Goal: Information Seeking & Learning: Learn about a topic

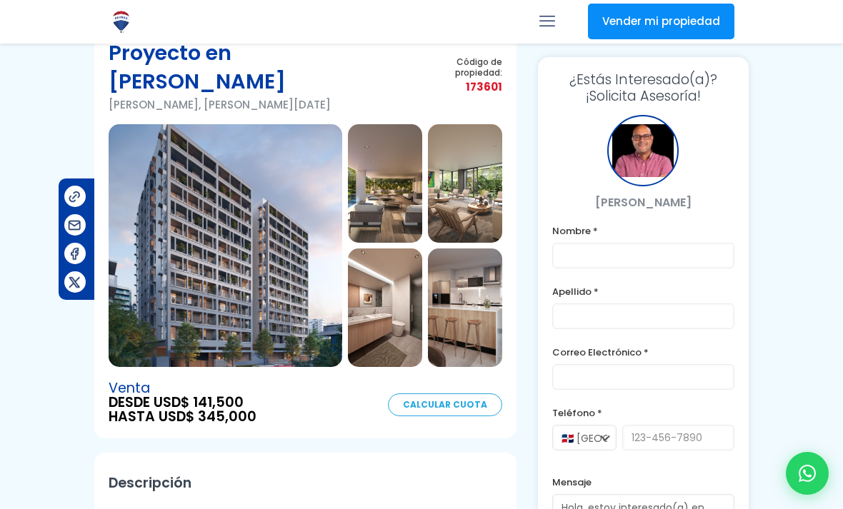
scroll to position [67, 0]
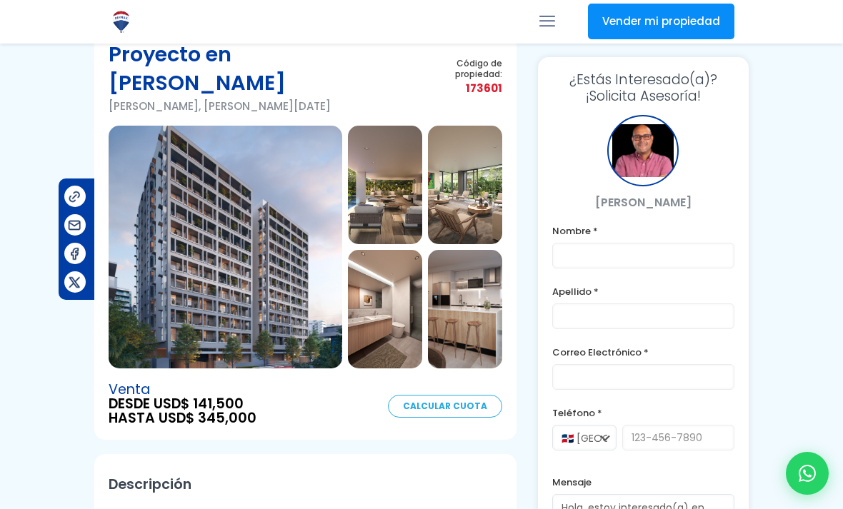
click at [396, 212] on img at bounding box center [385, 185] width 74 height 119
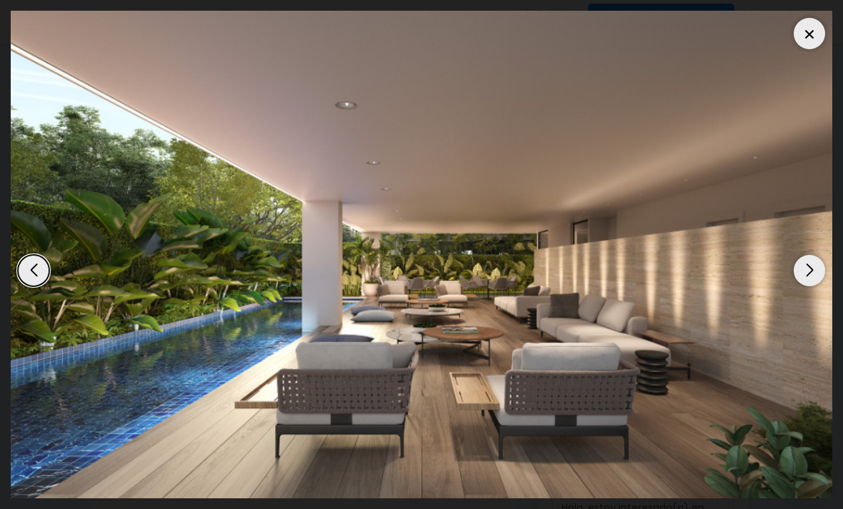
click at [814, 271] on img "2 / 11" at bounding box center [422, 255] width 822 height 488
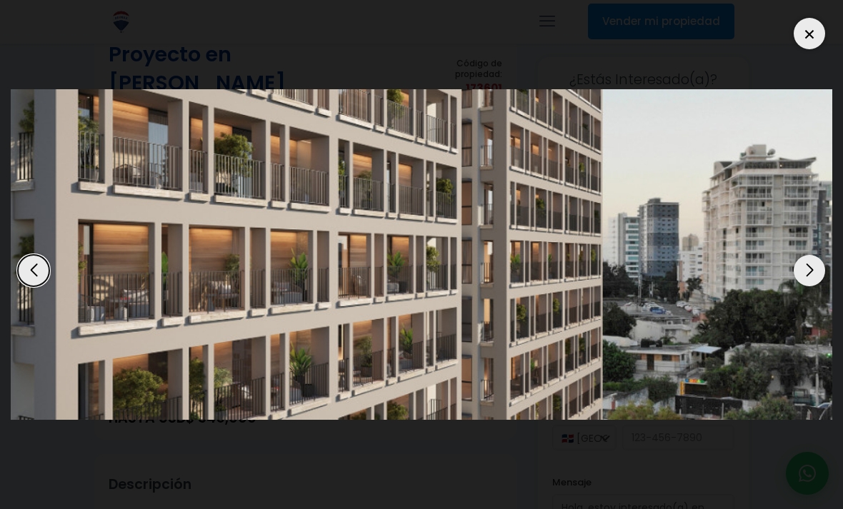
click at [807, 286] on div "Next slide" at bounding box center [809, 270] width 31 height 31
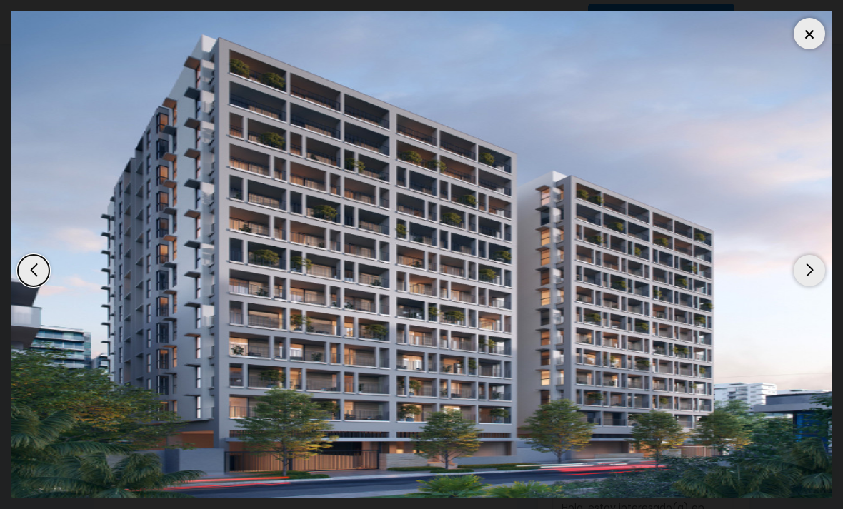
scroll to position [0, 0]
click at [803, 286] on div "Next slide" at bounding box center [809, 270] width 31 height 31
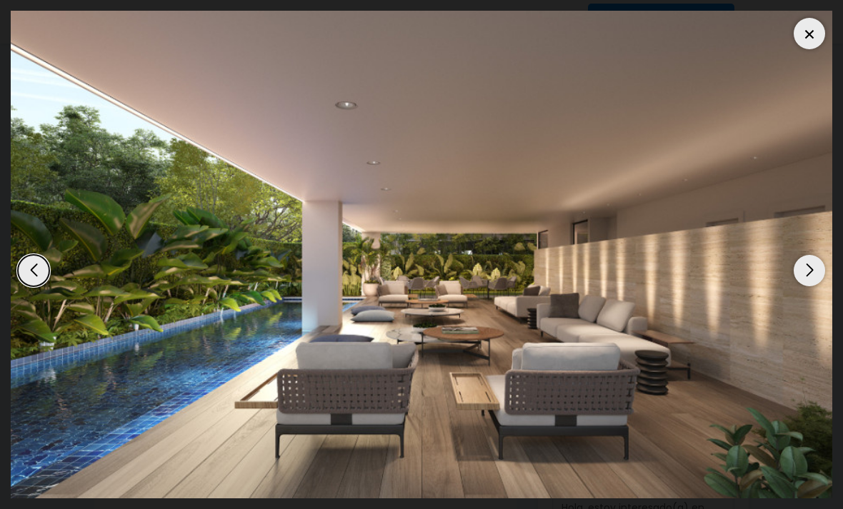
click at [801, 35] on div at bounding box center [809, 33] width 31 height 31
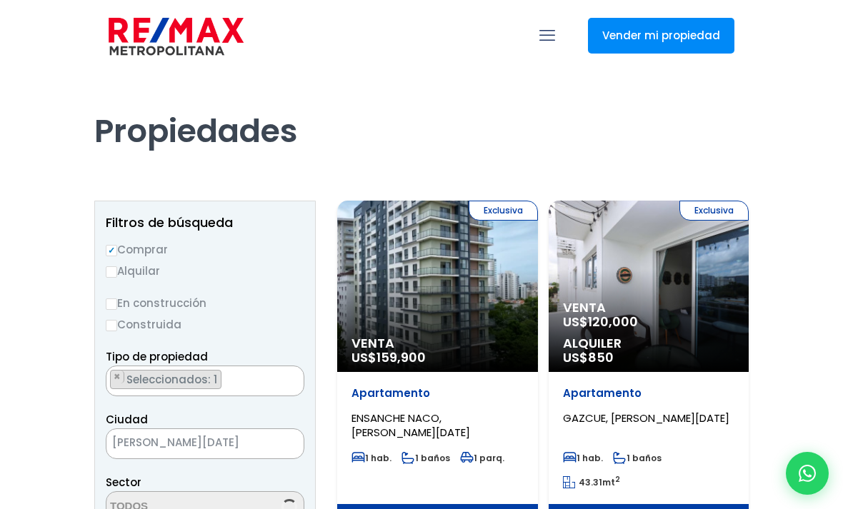
select select "182"
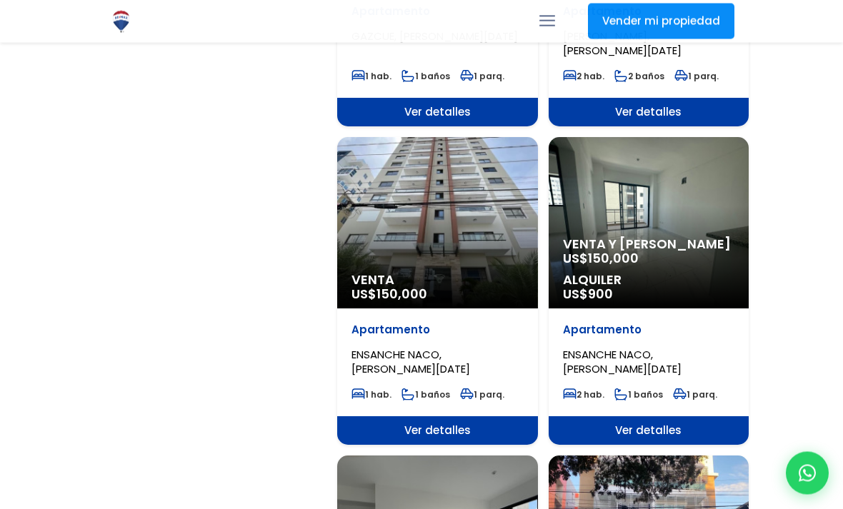
scroll to position [2016, 0]
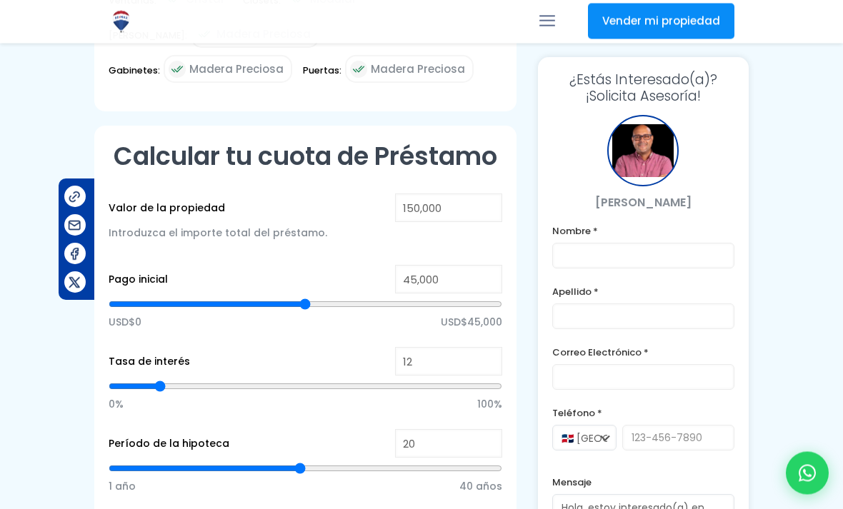
scroll to position [1044, 0]
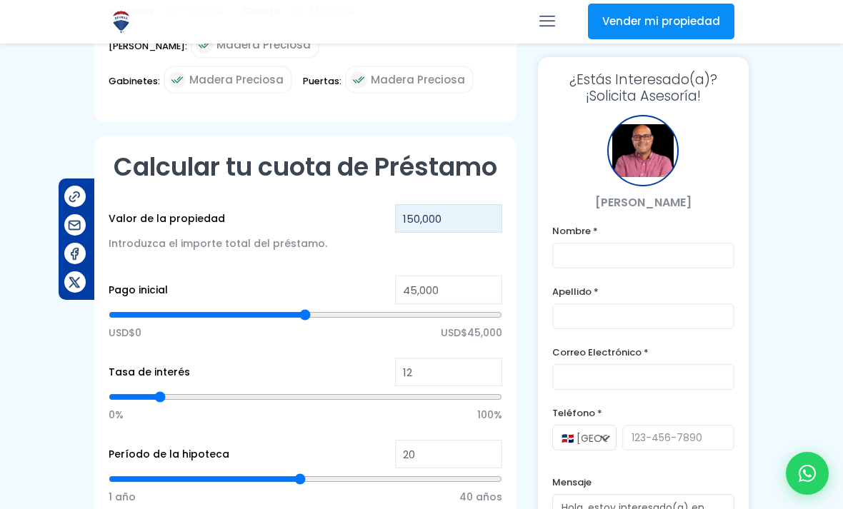
click at [483, 204] on input "150,000" at bounding box center [448, 218] width 107 height 29
type input "15,000"
type input "0"
type input "168,000"
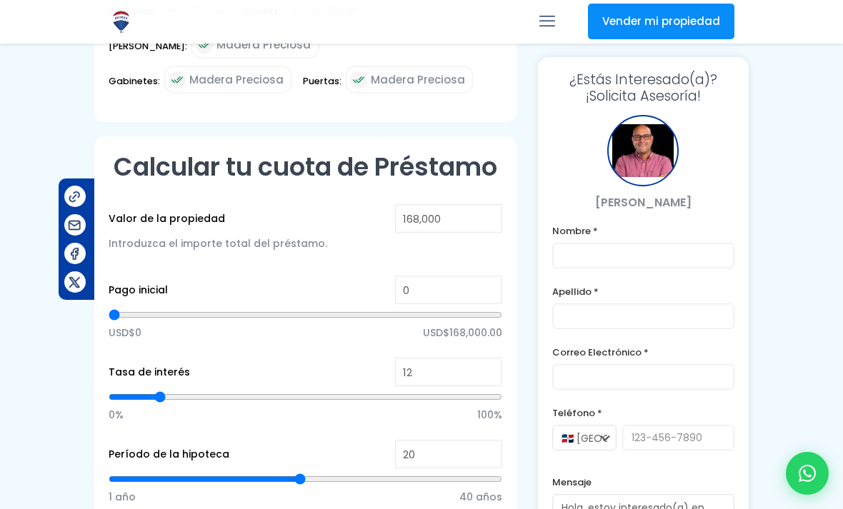
click at [482, 151] on h2 "Calcular tu cuota de Préstamo" at bounding box center [306, 167] width 394 height 32
click at [446, 276] on input "0" at bounding box center [448, 290] width 107 height 29
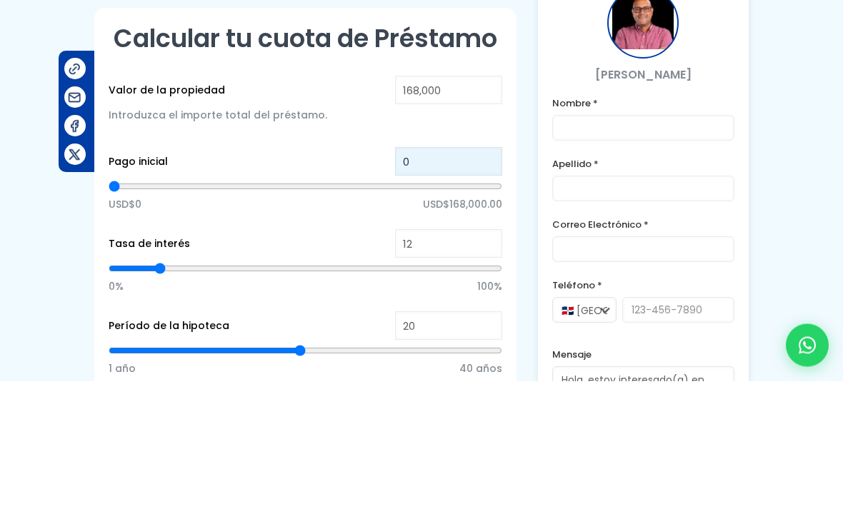
type input "40"
type input "450"
type input "4,500"
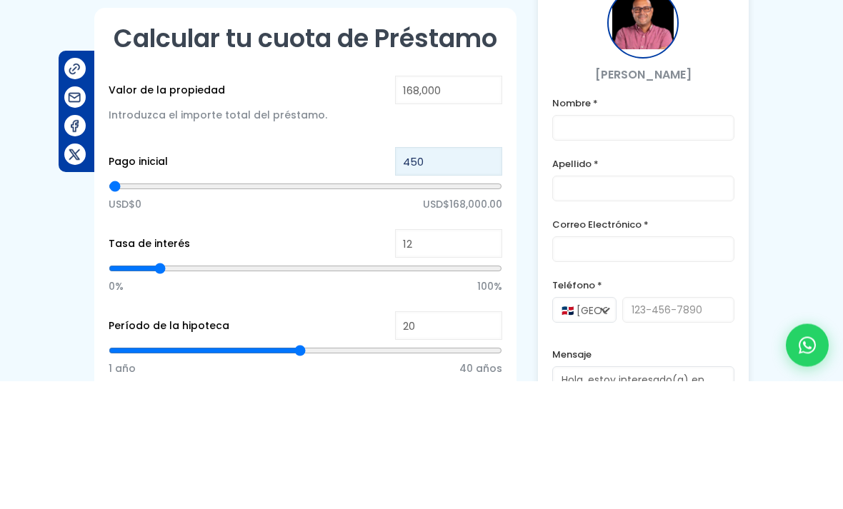
type input "4500"
type input "45,000"
type input "45000"
type input "450,000"
type input "168000"
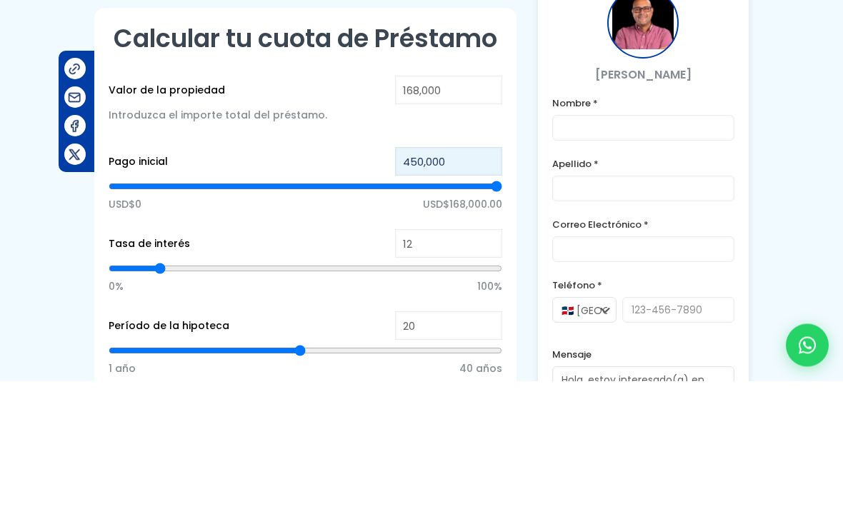
type input "45,000"
type input "45000"
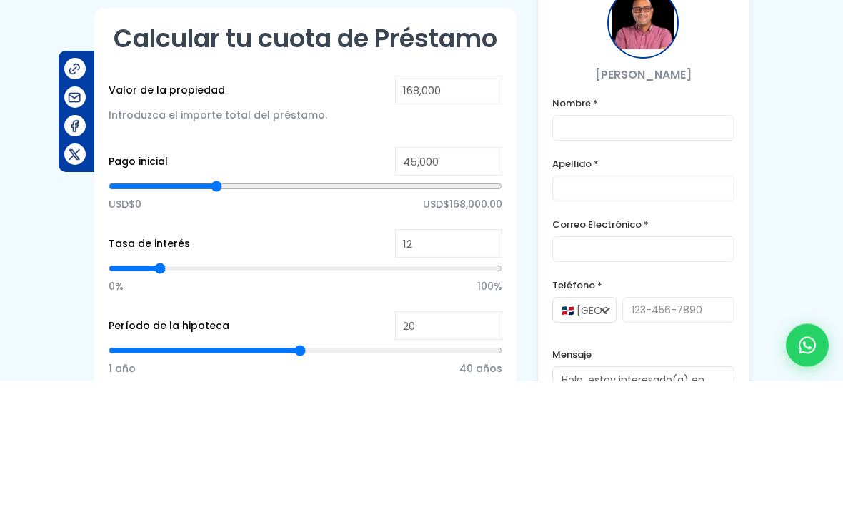
click at [514, 136] on div "Calcular tu cuota de Préstamo Valor de la propiedad 168,000 Introduzca el impor…" at bounding box center [305, 498] width 422 height 724
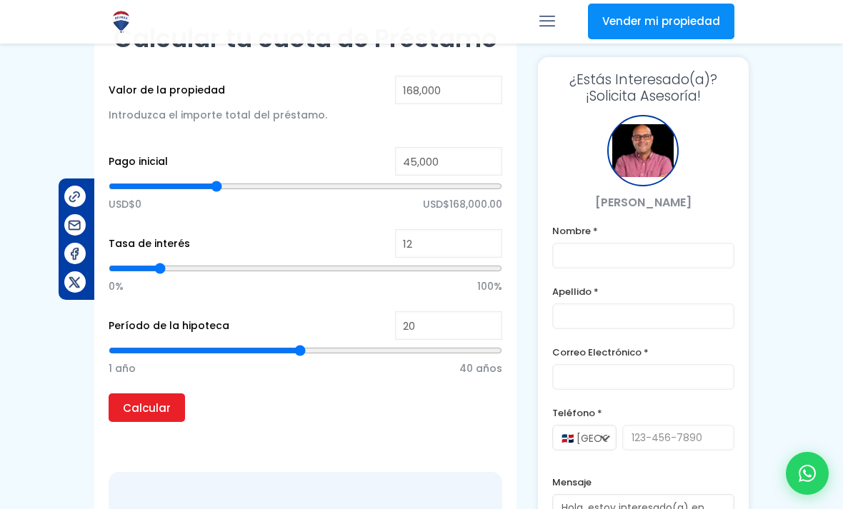
type input "27"
click at [371, 344] on input "range" at bounding box center [306, 351] width 394 height 14
type input "27"
type input "30"
click at [400, 344] on input "range" at bounding box center [306, 351] width 394 height 14
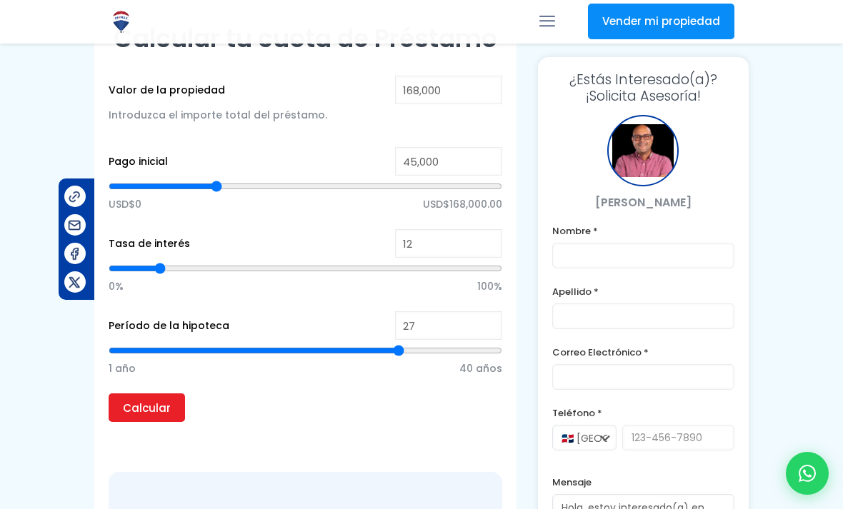
type input "30"
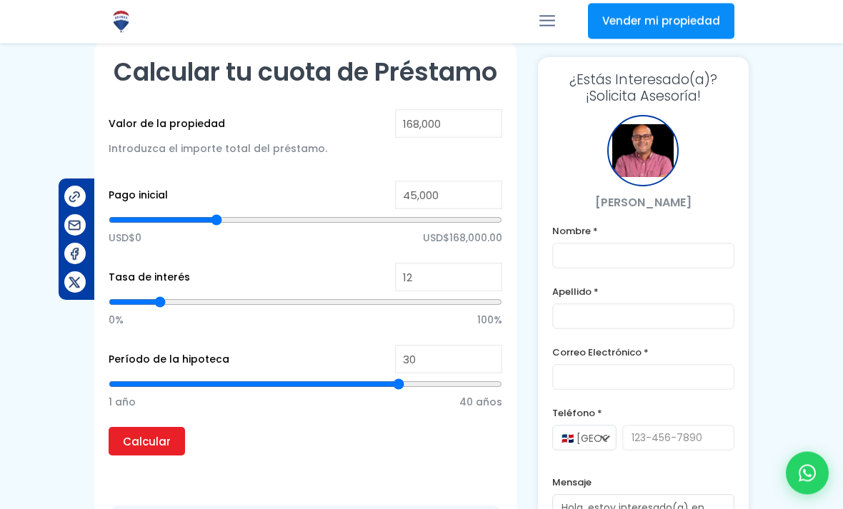
scroll to position [1129, 0]
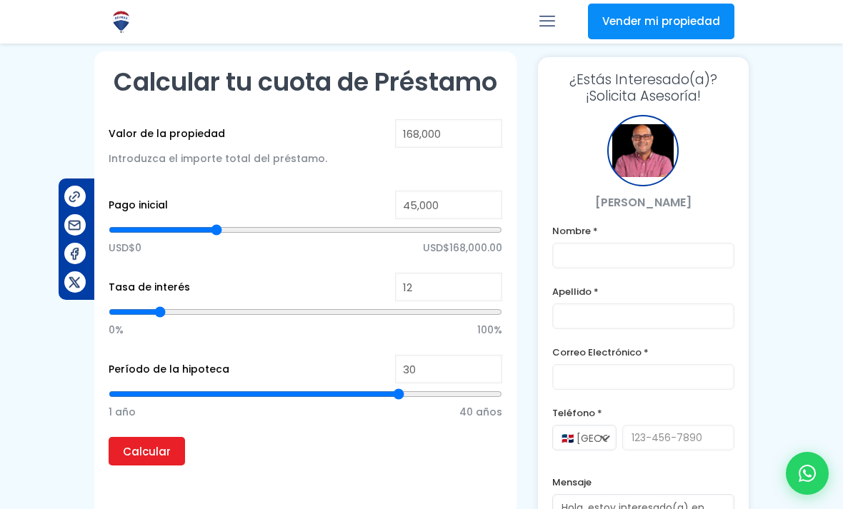
click at [164, 437] on input "Calcular" at bounding box center [147, 451] width 76 height 29
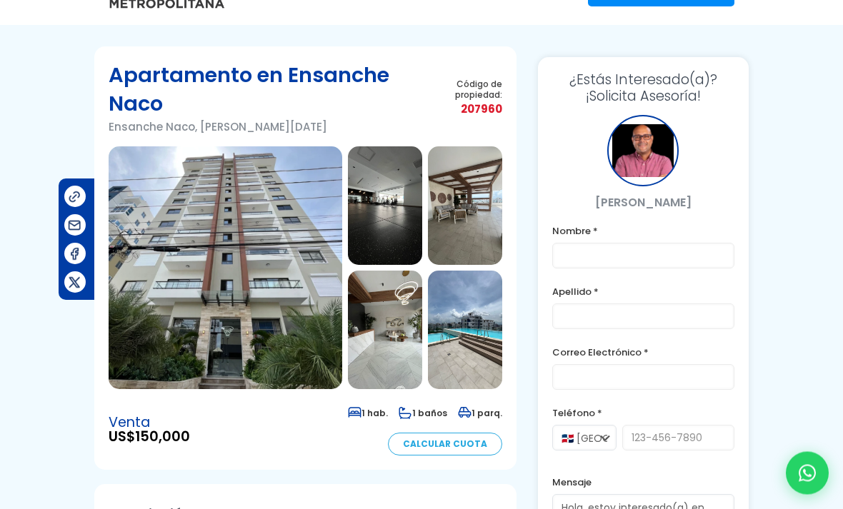
scroll to position [42, 0]
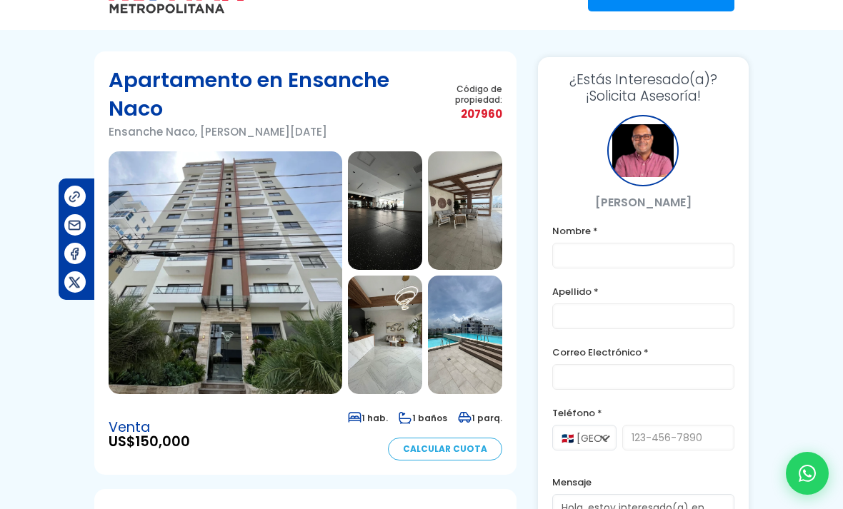
click at [492, 361] on img at bounding box center [465, 335] width 74 height 119
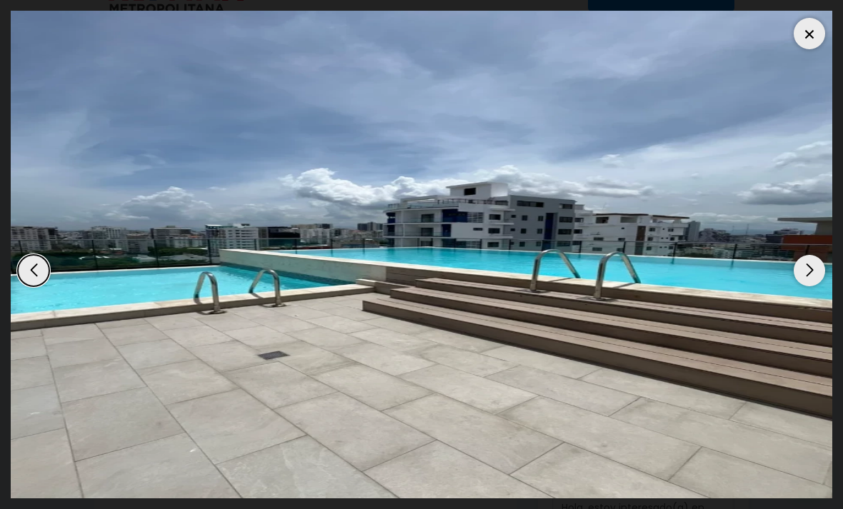
click at [809, 267] on div "Next slide" at bounding box center [809, 270] width 31 height 31
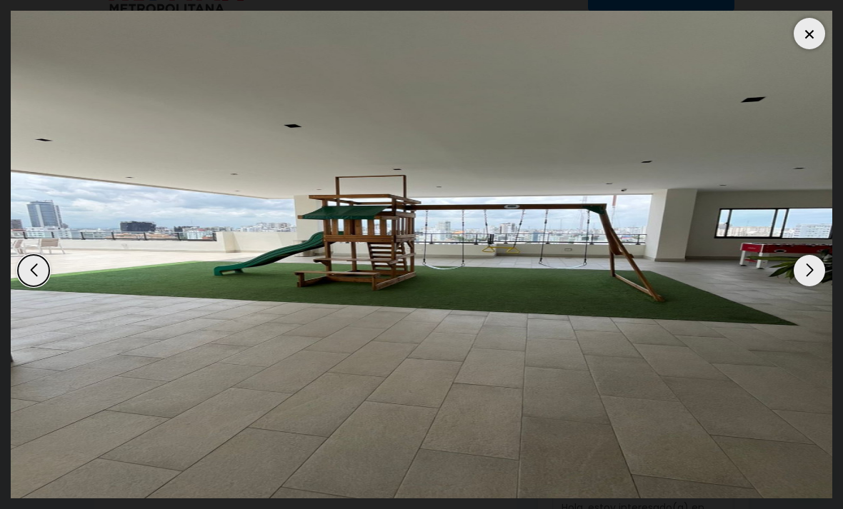
click at [810, 256] on div "Next slide" at bounding box center [809, 270] width 31 height 31
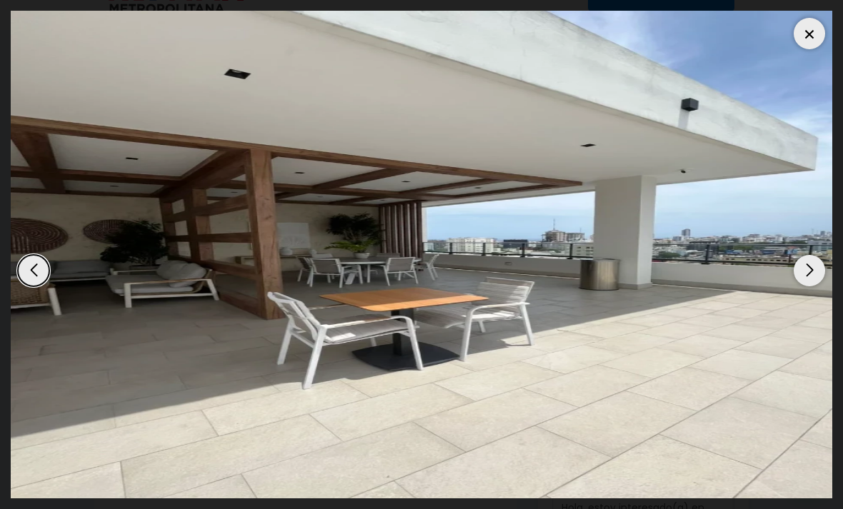
click at [802, 257] on div "Next slide" at bounding box center [809, 270] width 31 height 31
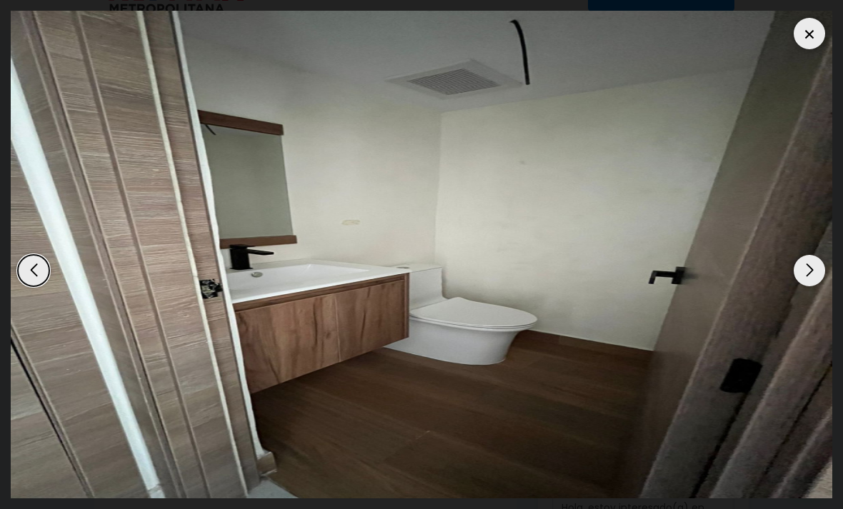
click at [800, 258] on div "Next slide" at bounding box center [809, 270] width 31 height 31
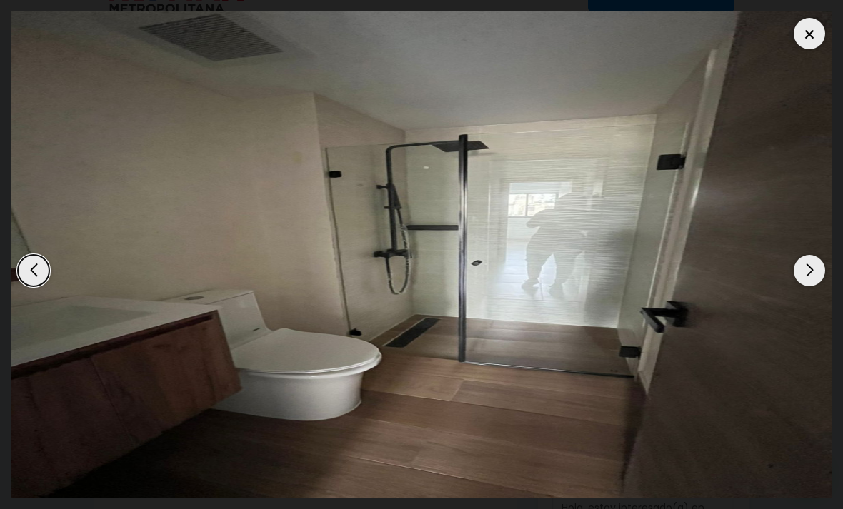
click at [784, 271] on img "9 / 17" at bounding box center [422, 255] width 822 height 488
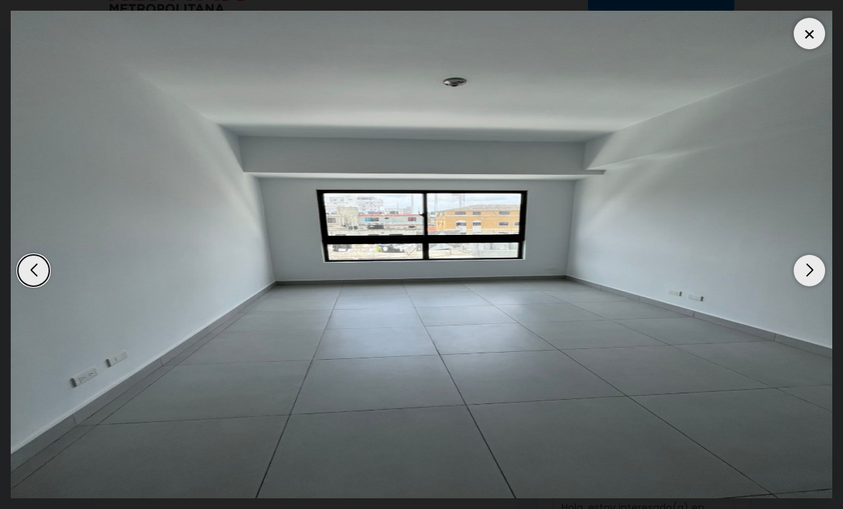
click at [791, 278] on img "17 / 17" at bounding box center [422, 255] width 822 height 488
click at [808, 265] on div "Next slide" at bounding box center [809, 270] width 31 height 31
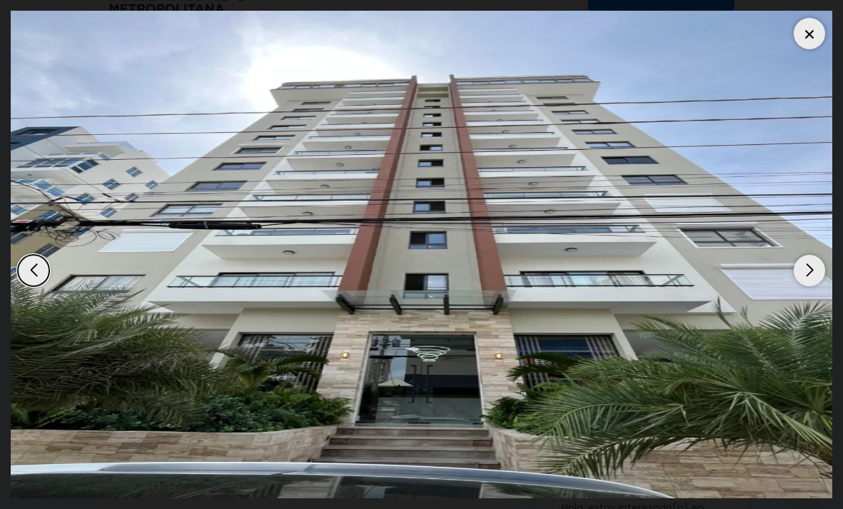
click at [809, 269] on div "Next slide" at bounding box center [809, 270] width 31 height 31
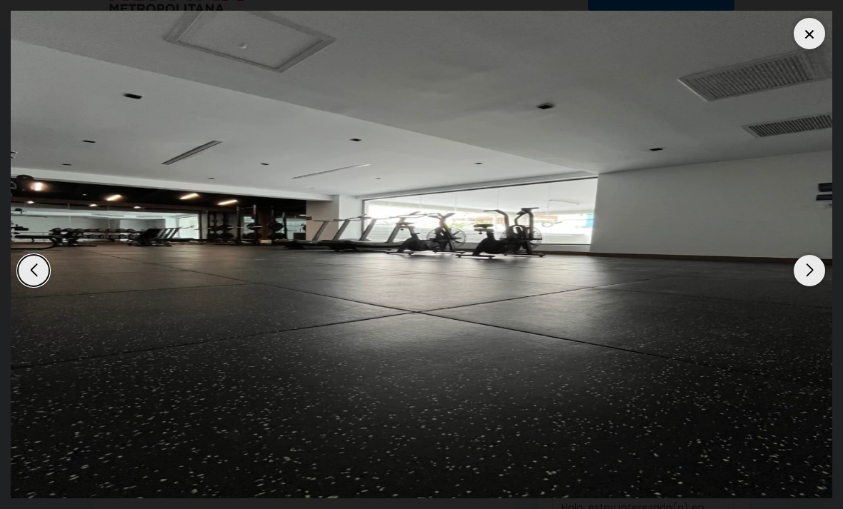
click at [808, 272] on div "Next slide" at bounding box center [809, 270] width 31 height 31
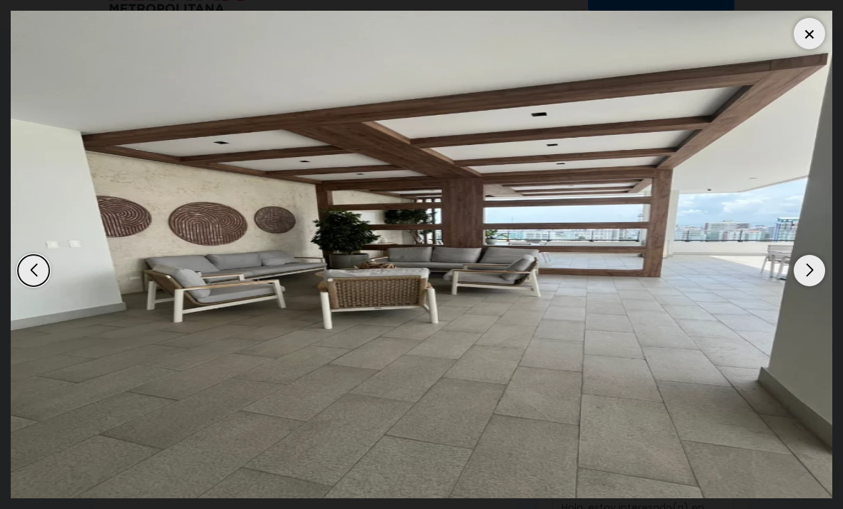
click at [809, 263] on div "Next slide" at bounding box center [809, 270] width 31 height 31
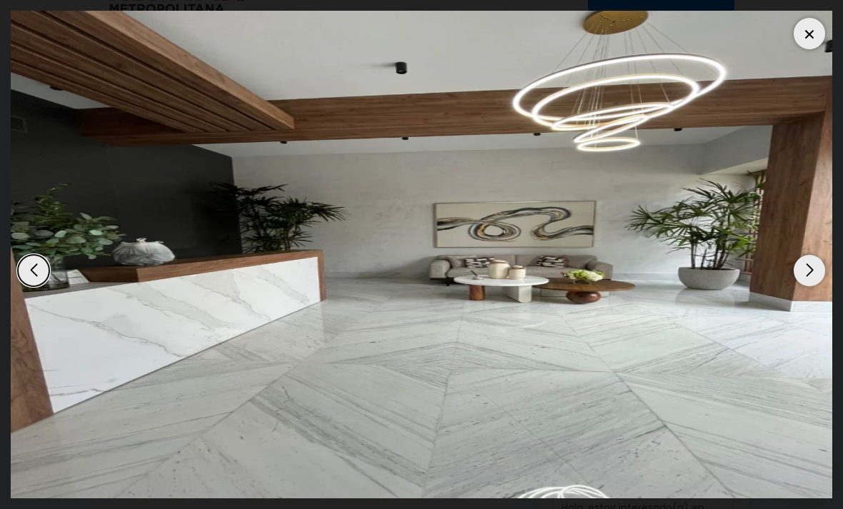
click at [809, 265] on div "Next slide" at bounding box center [809, 270] width 31 height 31
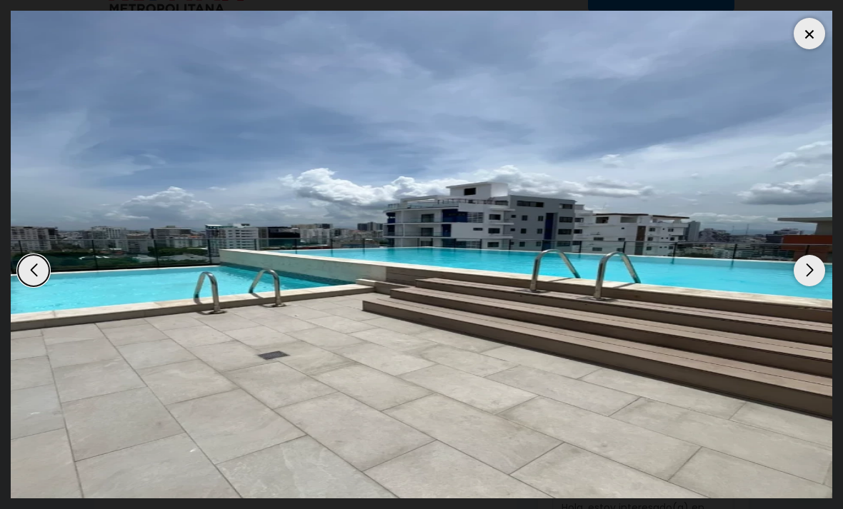
click at [808, 269] on div "Next slide" at bounding box center [809, 270] width 31 height 31
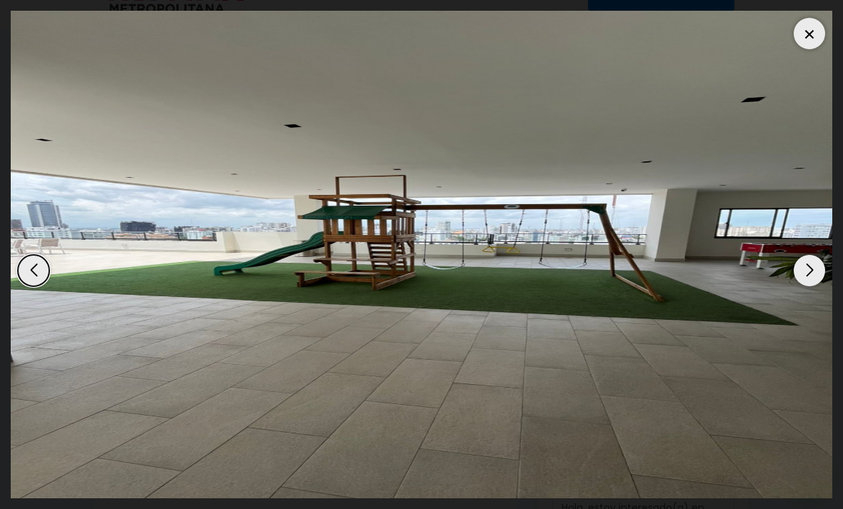
click at [809, 269] on div "Next slide" at bounding box center [809, 270] width 31 height 31
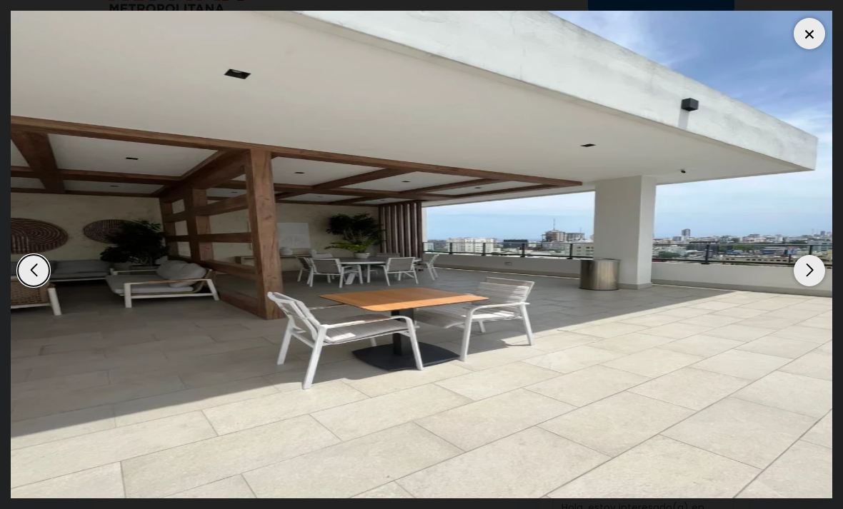
click at [808, 266] on div "Next slide" at bounding box center [809, 270] width 31 height 31
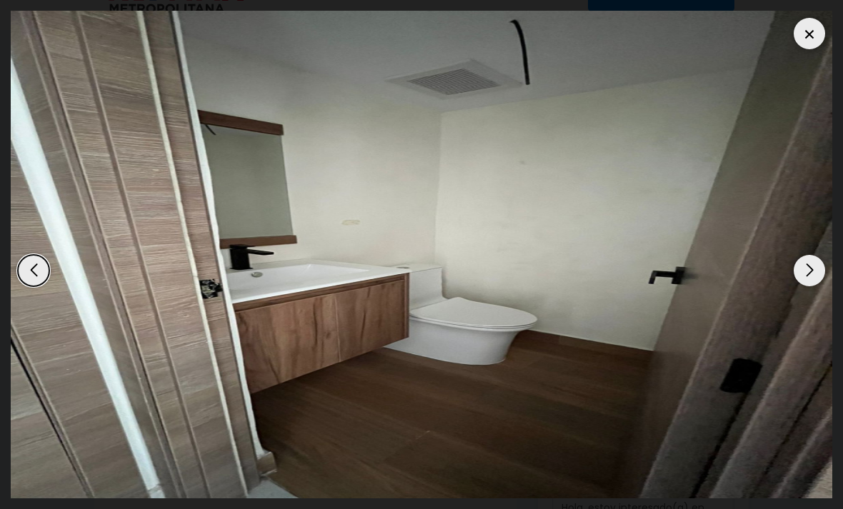
click at [807, 269] on div "Next slide" at bounding box center [809, 270] width 31 height 31
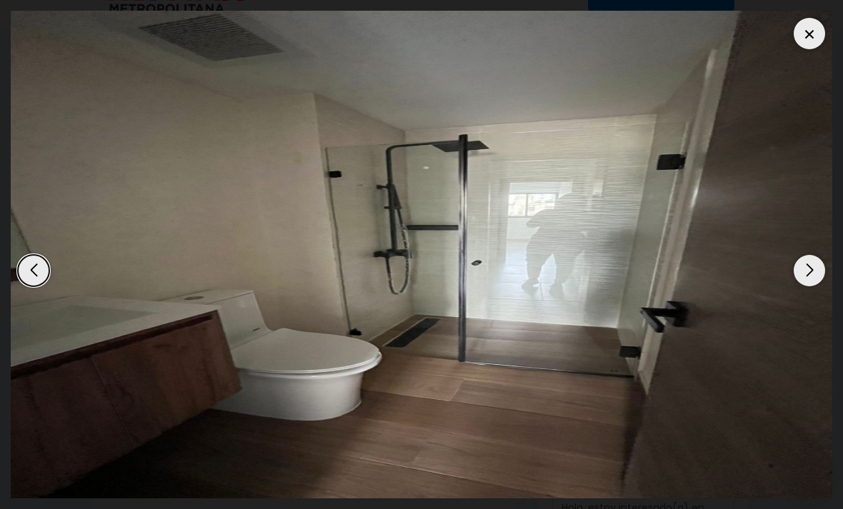
click at [809, 266] on div "Next slide" at bounding box center [809, 270] width 31 height 31
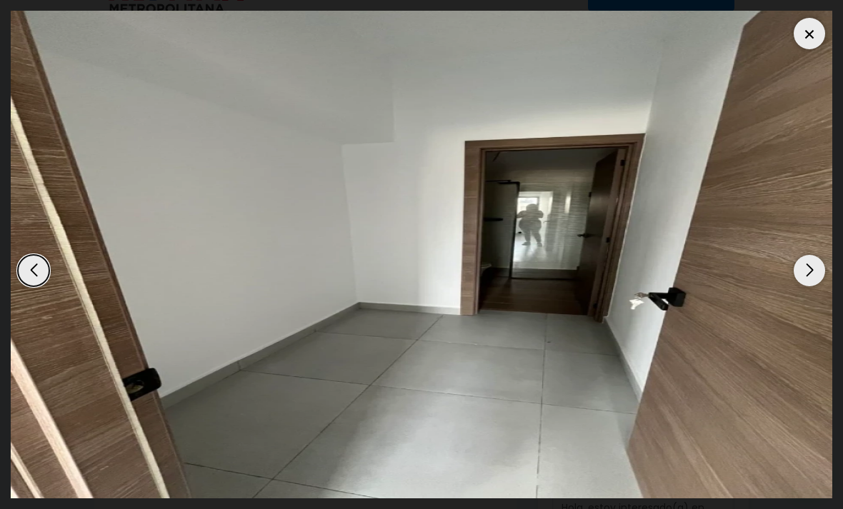
click at [822, 34] on div at bounding box center [809, 33] width 31 height 31
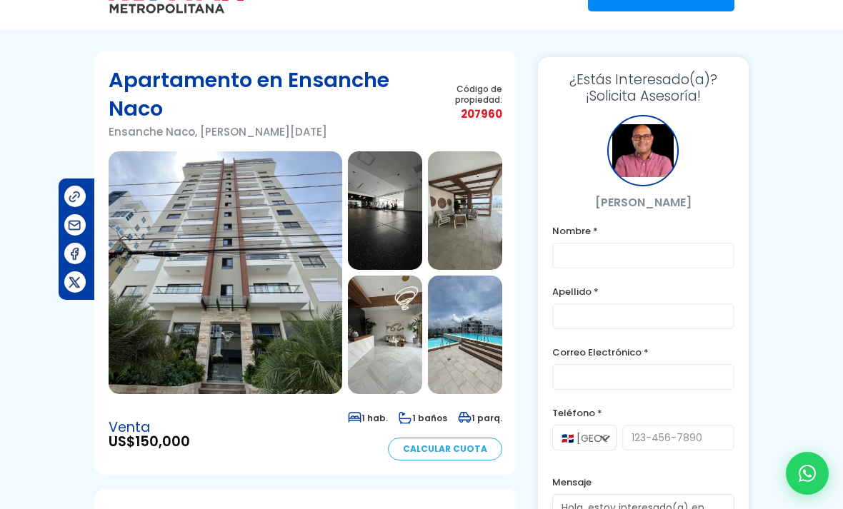
scroll to position [0, 0]
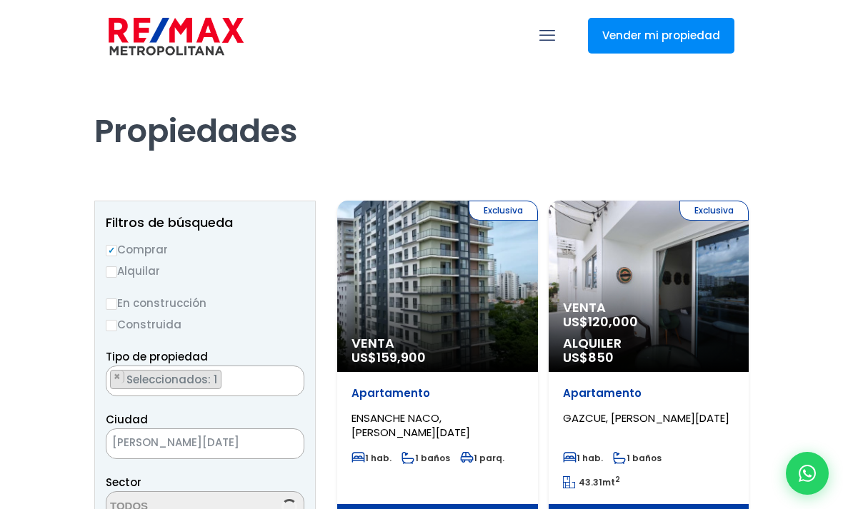
scroll to position [2062, 0]
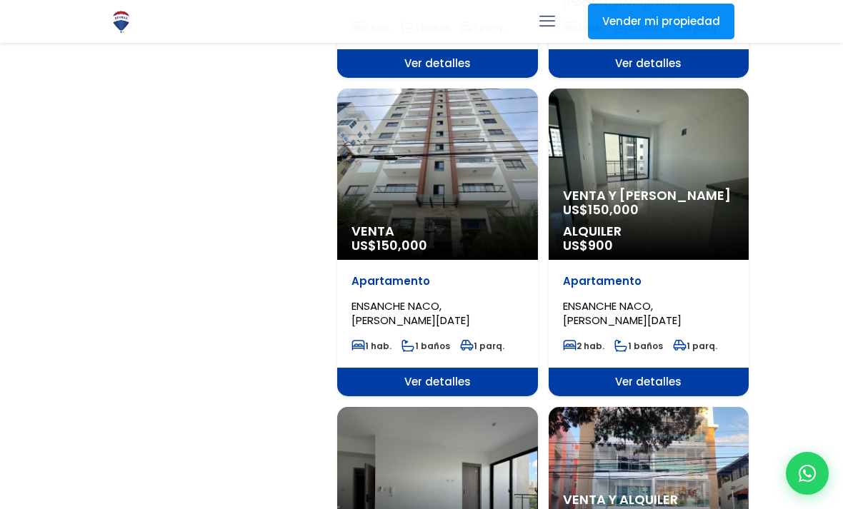
select select "182"
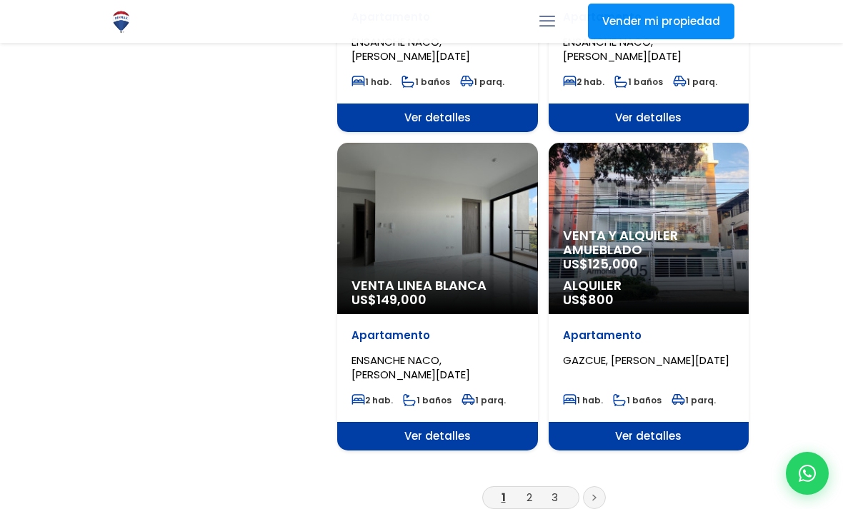
scroll to position [2328, 0]
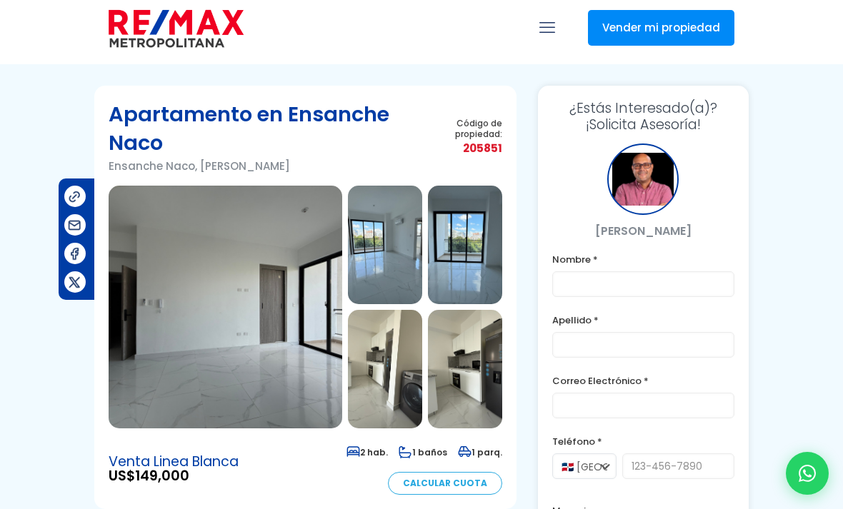
click at [479, 241] on img at bounding box center [465, 245] width 74 height 119
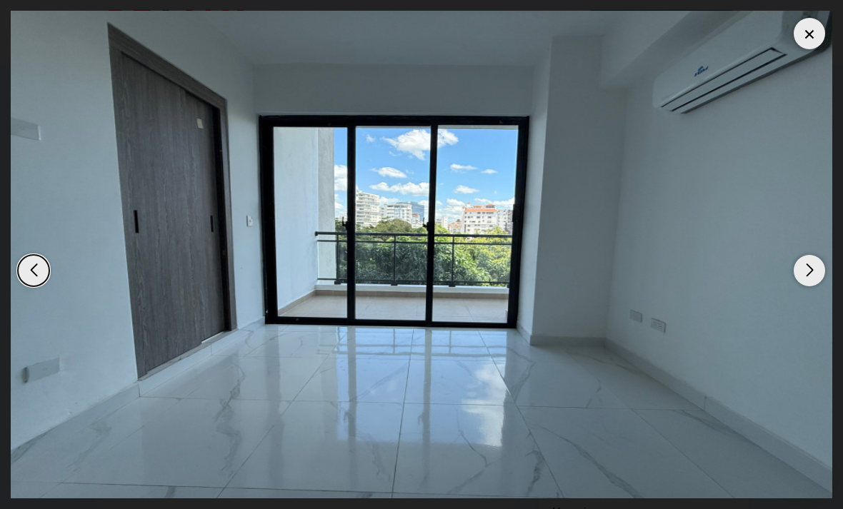
click at [802, 309] on img "3 / 11" at bounding box center [422, 255] width 822 height 488
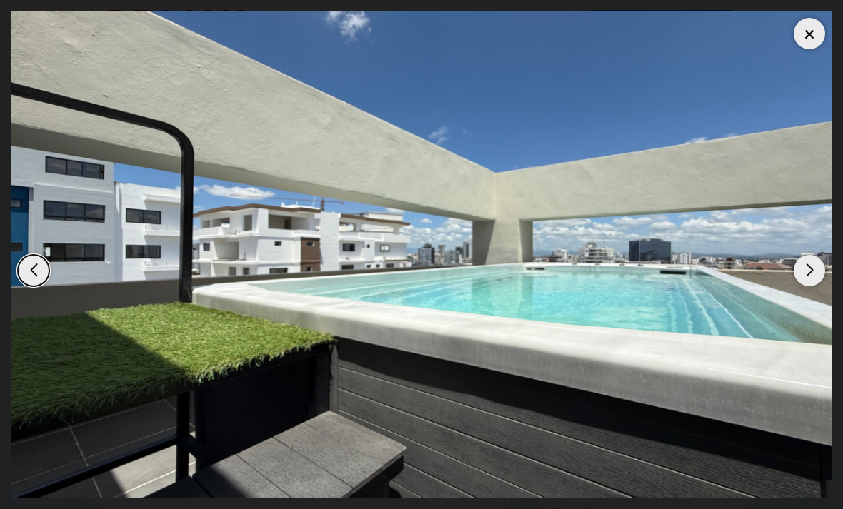
click at [811, 286] on div "Next slide" at bounding box center [809, 270] width 31 height 31
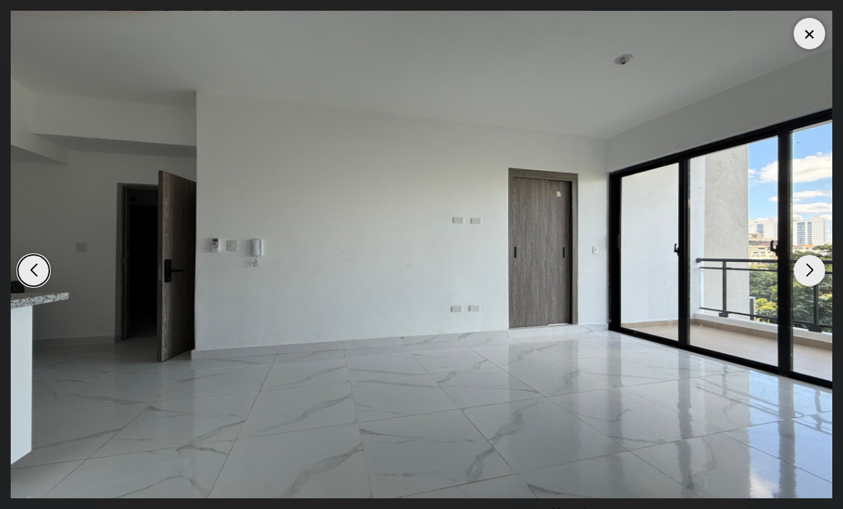
click at [814, 286] on div "Next slide" at bounding box center [809, 270] width 31 height 31
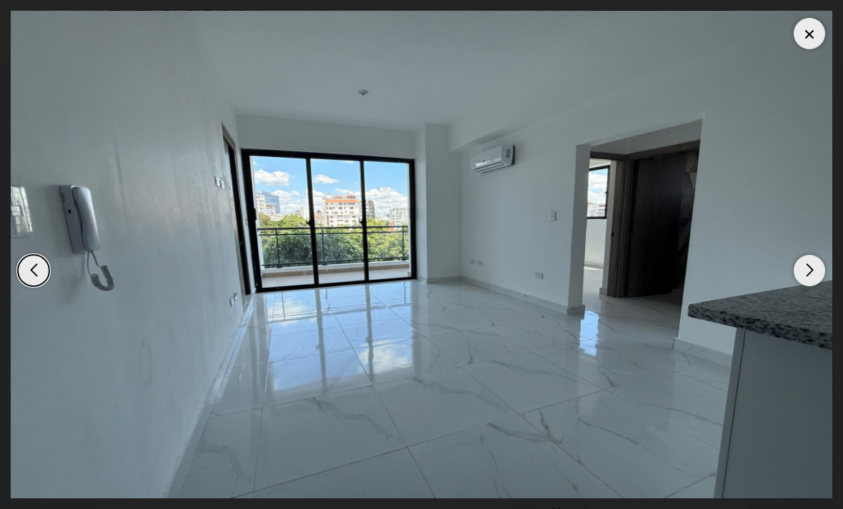
click at [811, 286] on div "Next slide" at bounding box center [809, 270] width 31 height 31
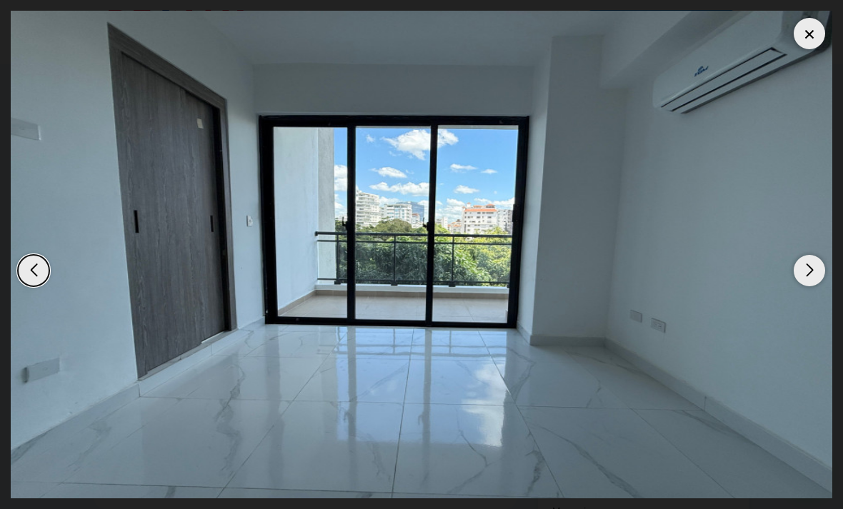
click at [810, 286] on div "Next slide" at bounding box center [809, 270] width 31 height 31
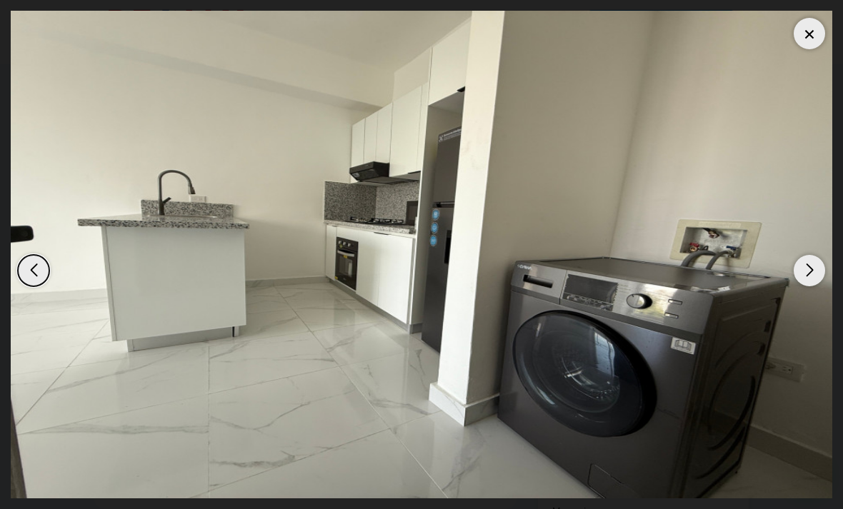
click at [812, 286] on div "Next slide" at bounding box center [809, 270] width 31 height 31
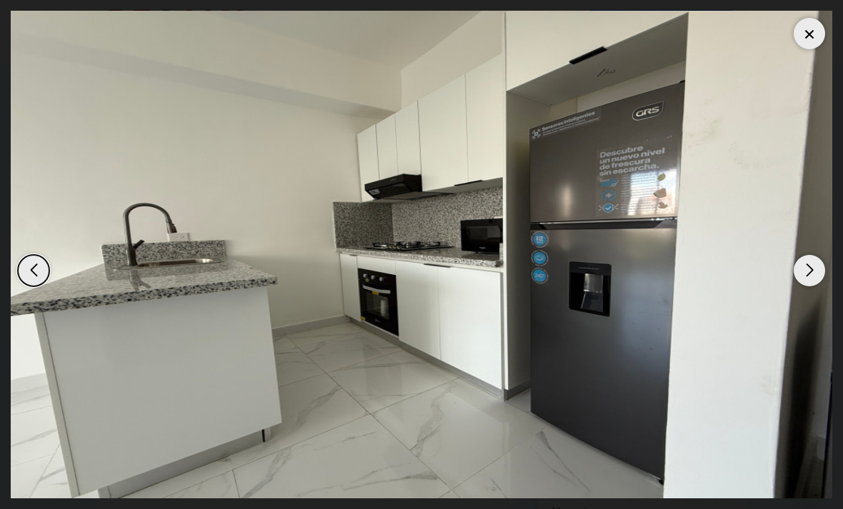
click at [808, 286] on div "Next slide" at bounding box center [809, 270] width 31 height 31
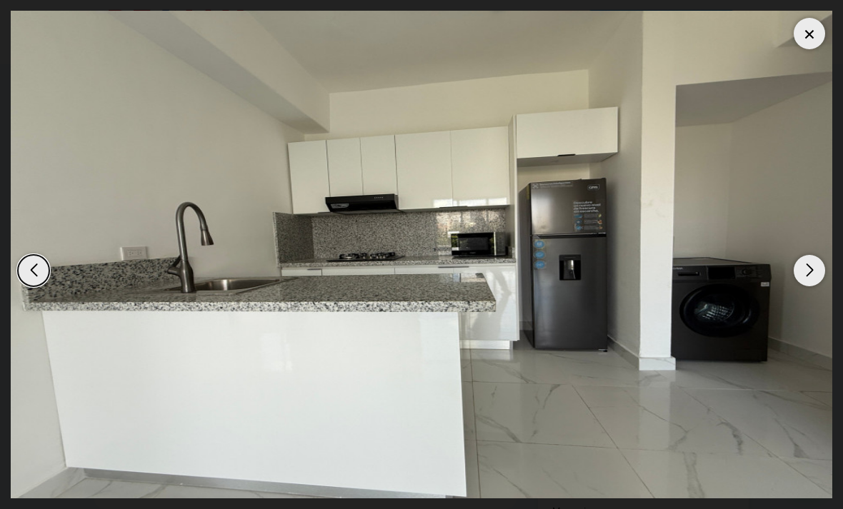
click at [809, 286] on div "Next slide" at bounding box center [809, 270] width 31 height 31
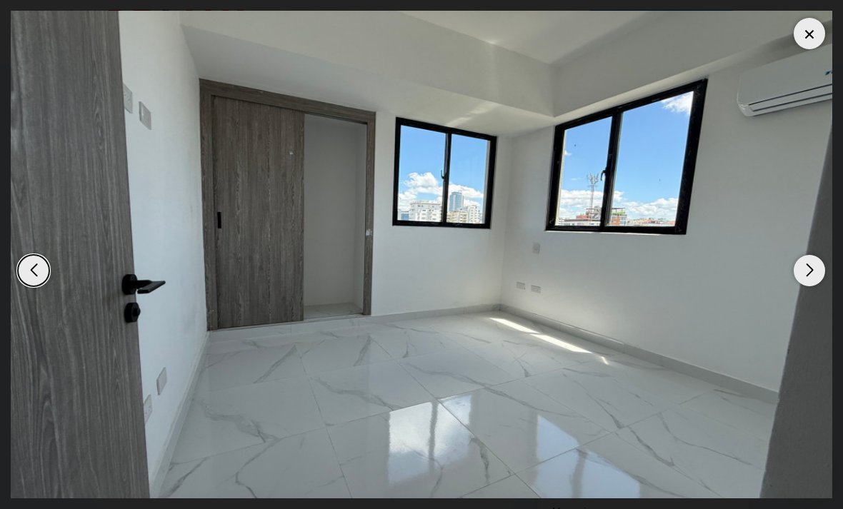
click at [811, 286] on div "Next slide" at bounding box center [809, 270] width 31 height 31
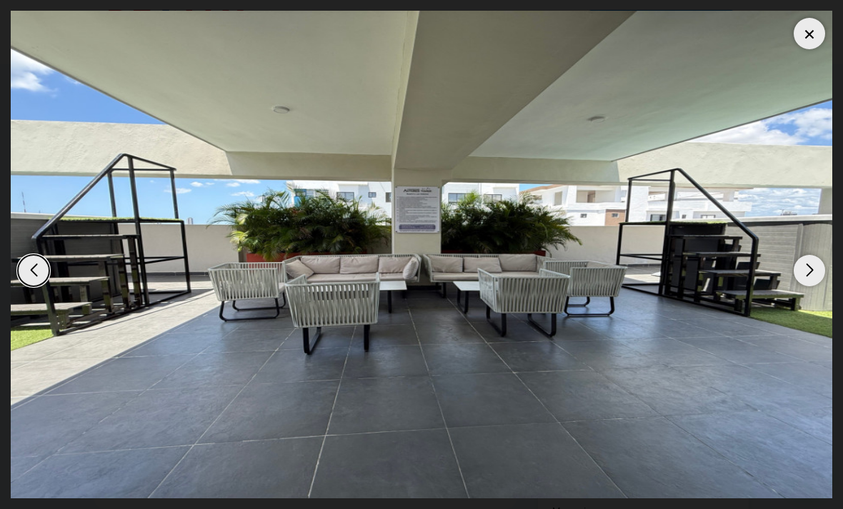
click at [813, 286] on div "Next slide" at bounding box center [809, 270] width 31 height 31
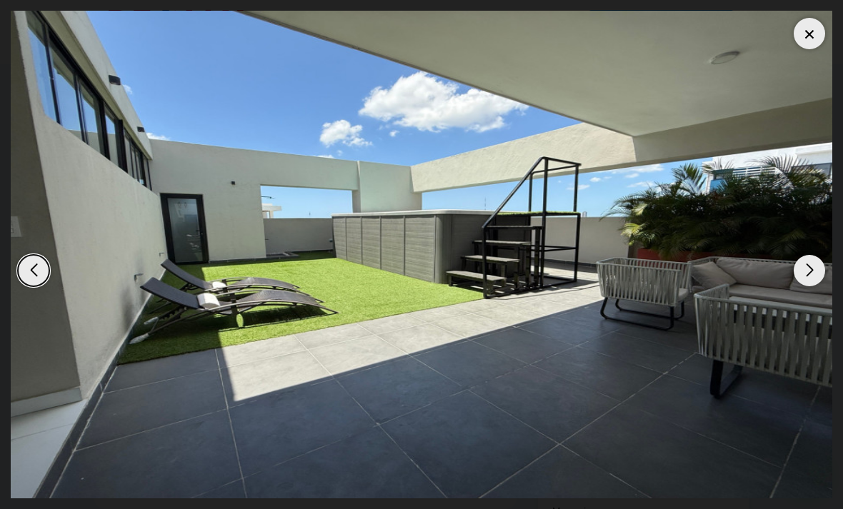
click at [808, 286] on div "Next slide" at bounding box center [809, 270] width 31 height 31
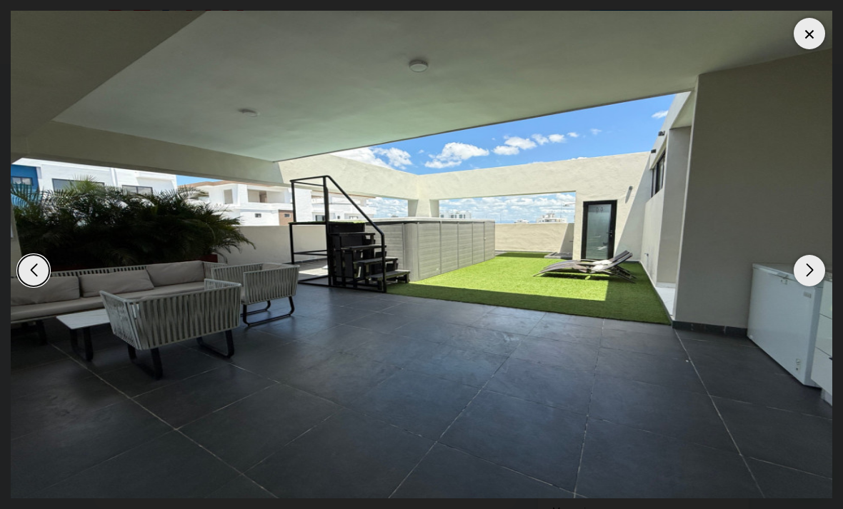
click at [810, 286] on div "Next slide" at bounding box center [809, 270] width 31 height 31
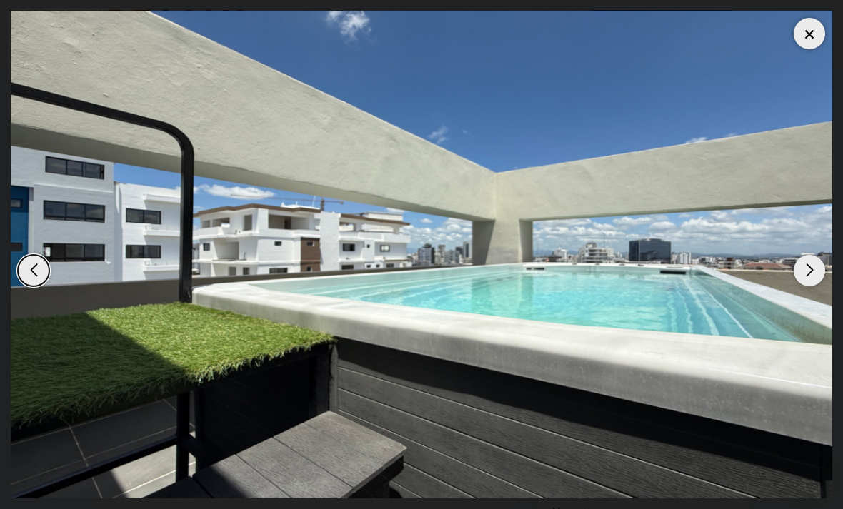
click at [809, 286] on div "Next slide" at bounding box center [809, 270] width 31 height 31
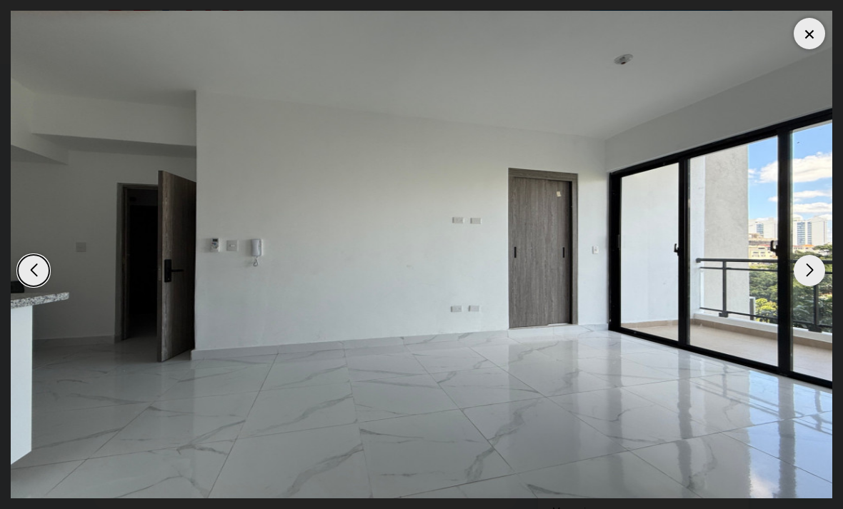
click at [806, 286] on div "Next slide" at bounding box center [809, 270] width 31 height 31
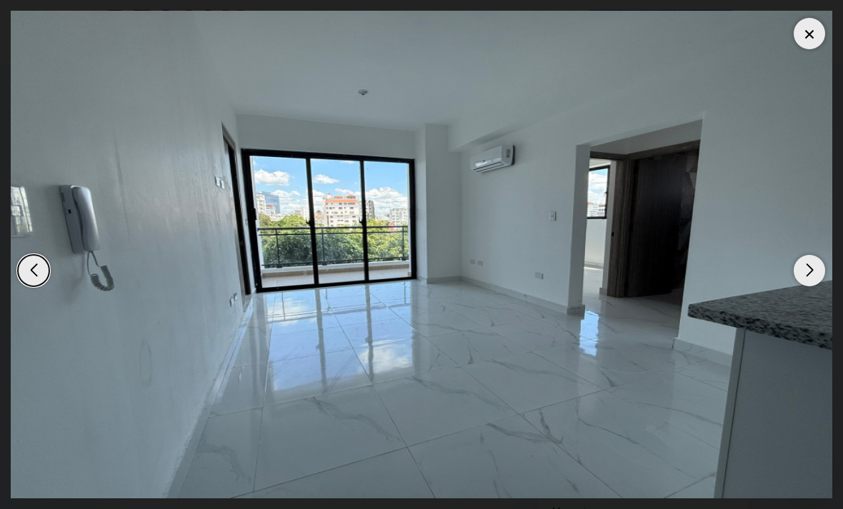
click at [806, 284] on div "Next slide" at bounding box center [809, 270] width 31 height 31
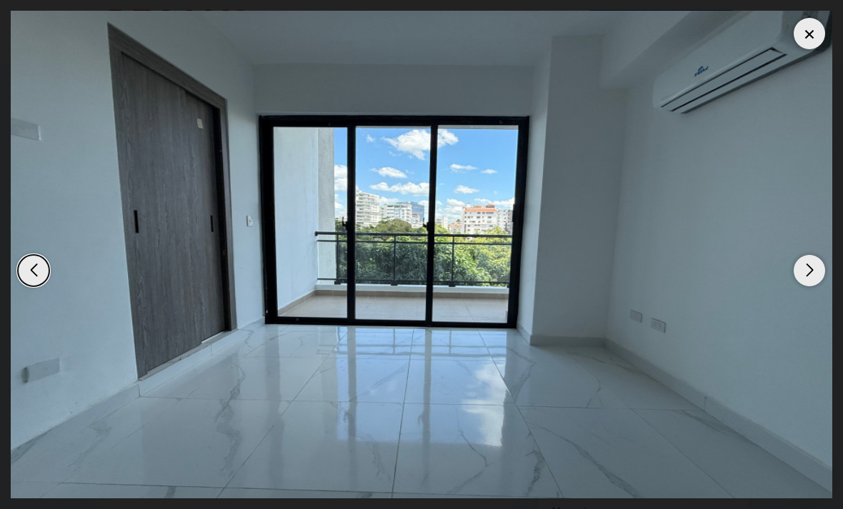
click at [808, 282] on div "Next slide" at bounding box center [809, 270] width 31 height 31
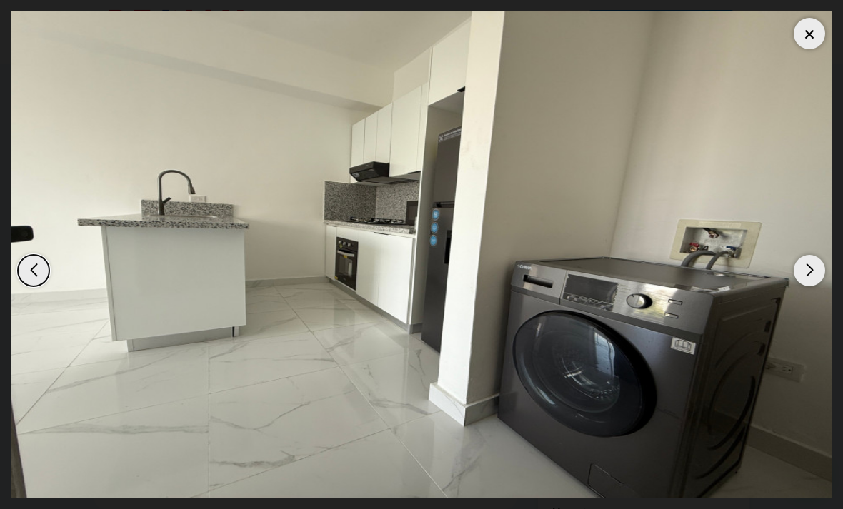
click at [808, 281] on div "Next slide" at bounding box center [809, 270] width 31 height 31
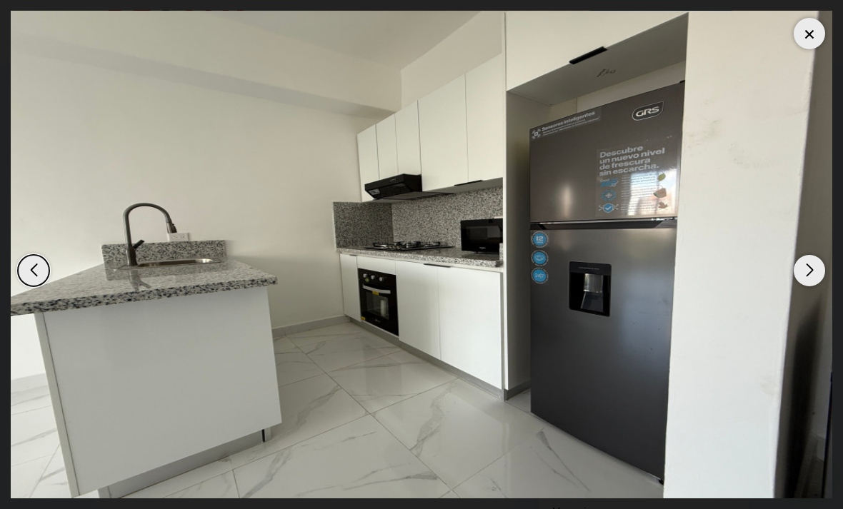
click at [804, 283] on div "Next slide" at bounding box center [809, 270] width 31 height 31
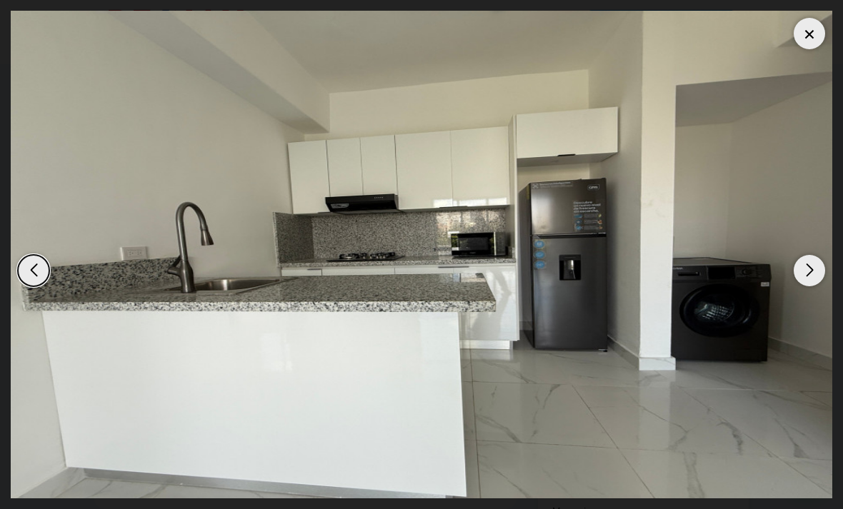
click at [806, 283] on div "Next slide" at bounding box center [809, 270] width 31 height 31
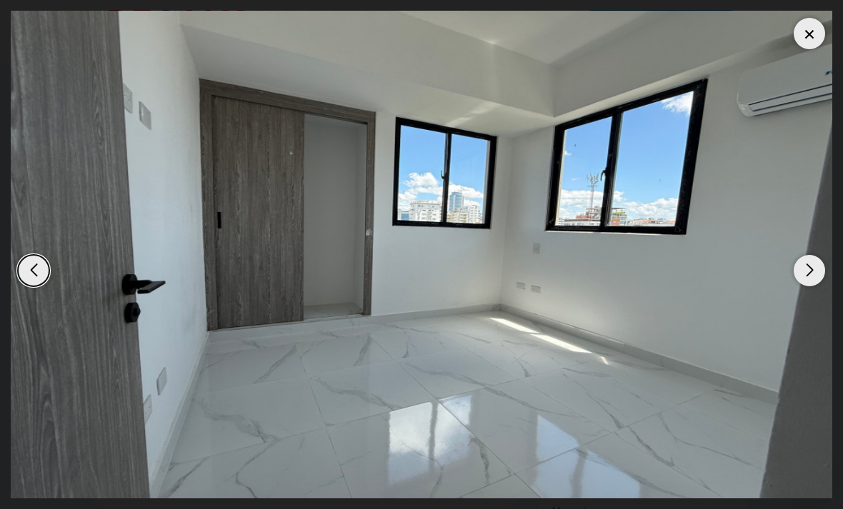
click at [807, 280] on div "Next slide" at bounding box center [809, 270] width 31 height 31
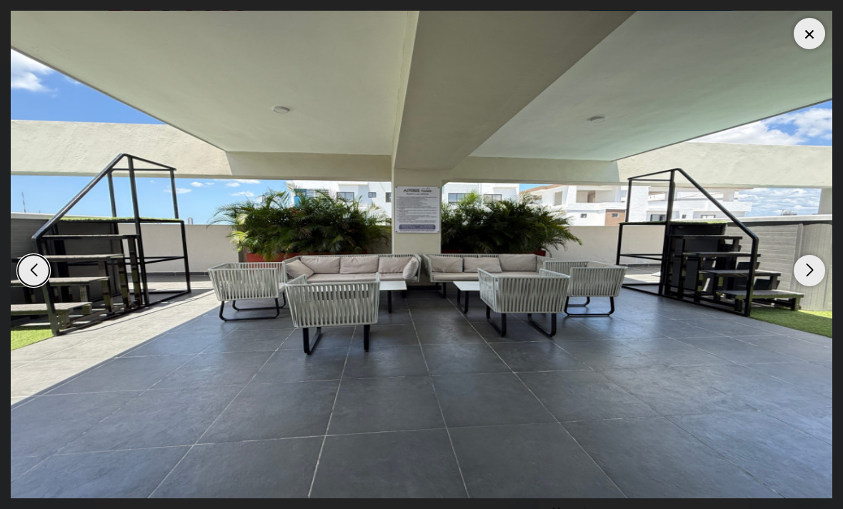
click at [804, 44] on div at bounding box center [809, 33] width 31 height 31
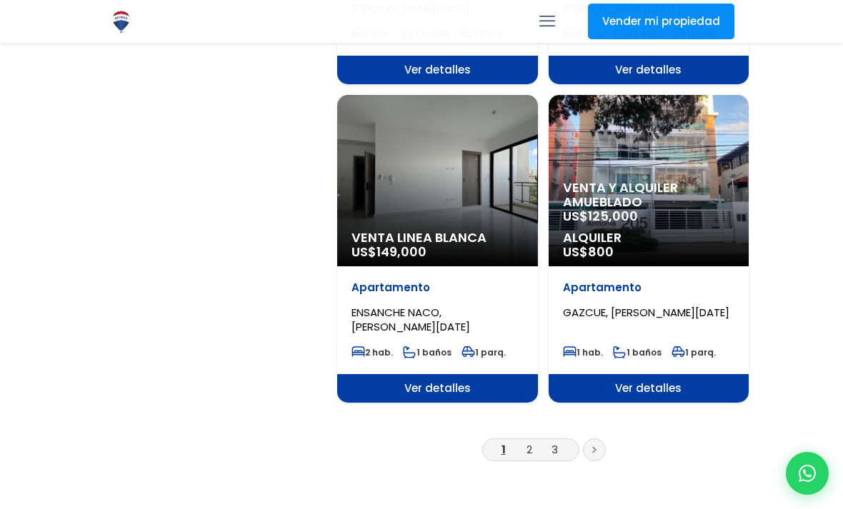
select select "182"
click at [602, 439] on link at bounding box center [594, 450] width 23 height 23
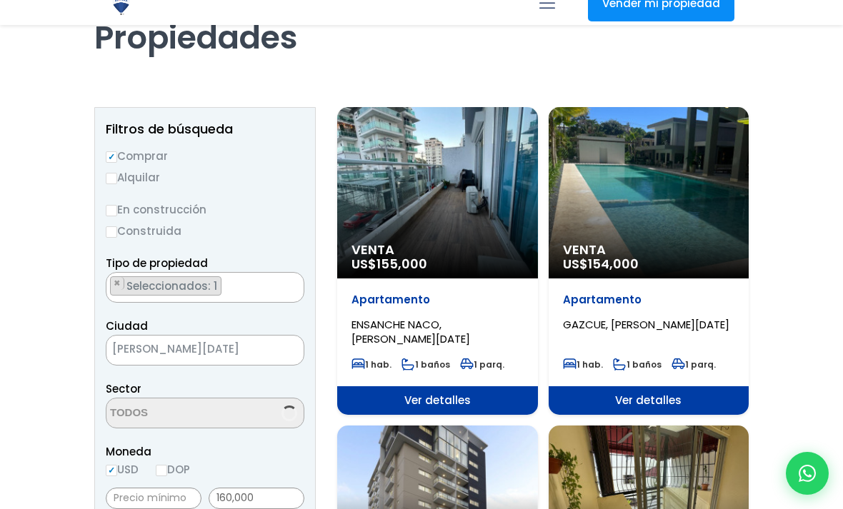
scroll to position [96, 0]
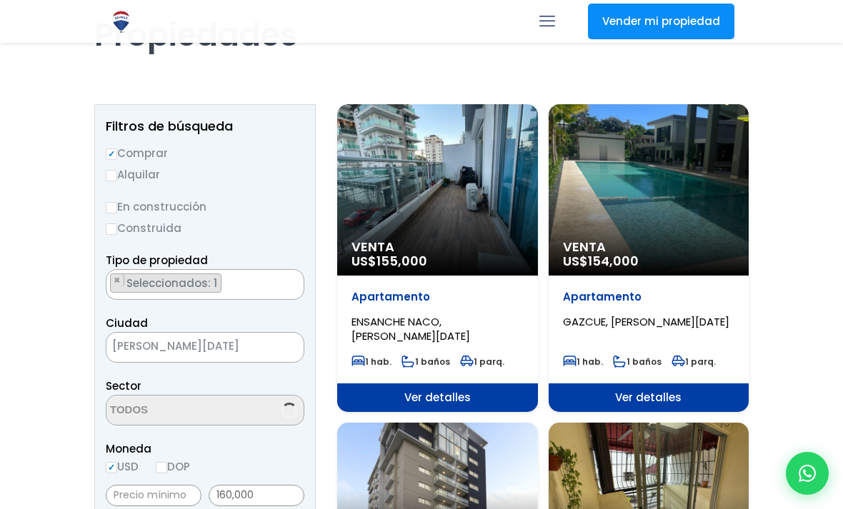
select select "182"
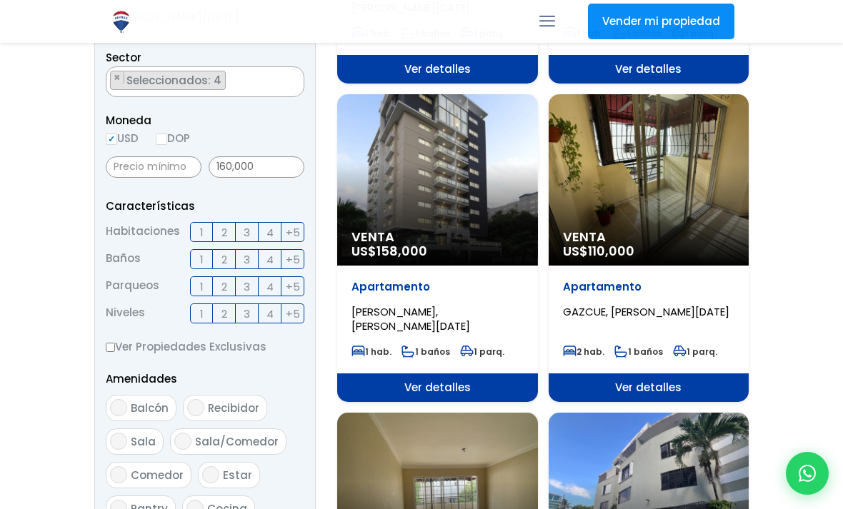
scroll to position [434, 0]
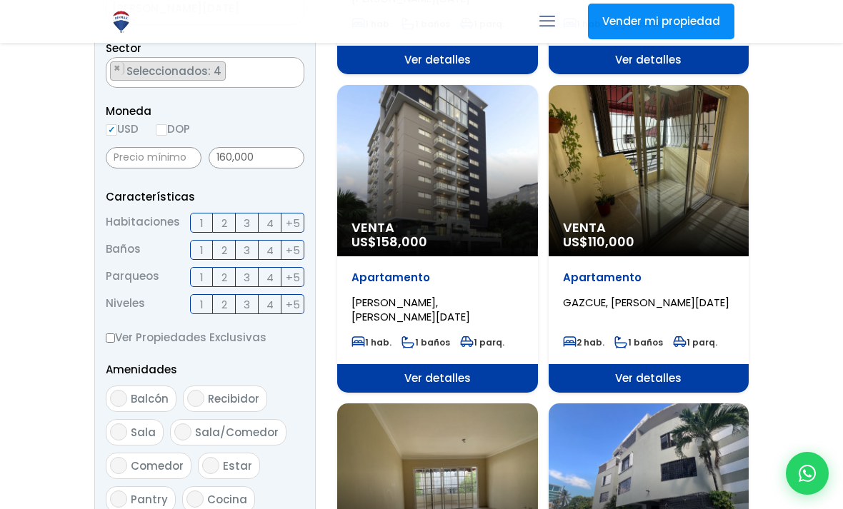
click at [415, 74] on span "Ver detalles" at bounding box center [437, 60] width 201 height 29
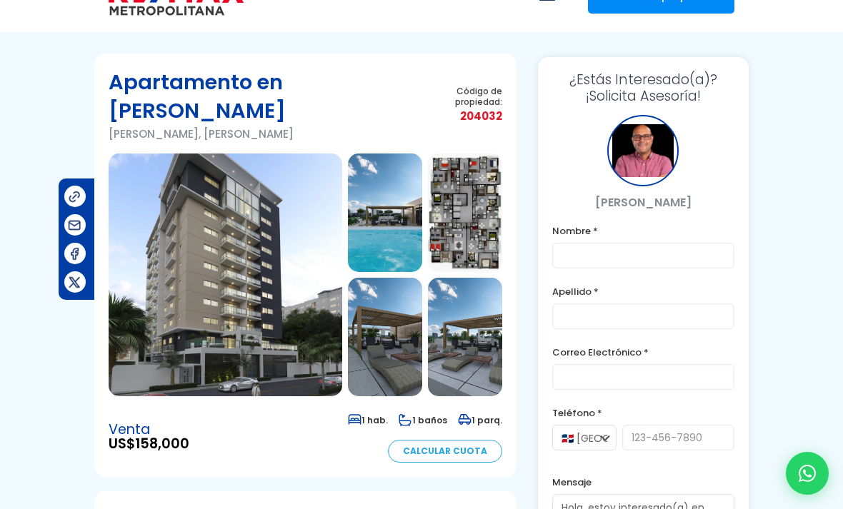
scroll to position [39, 0]
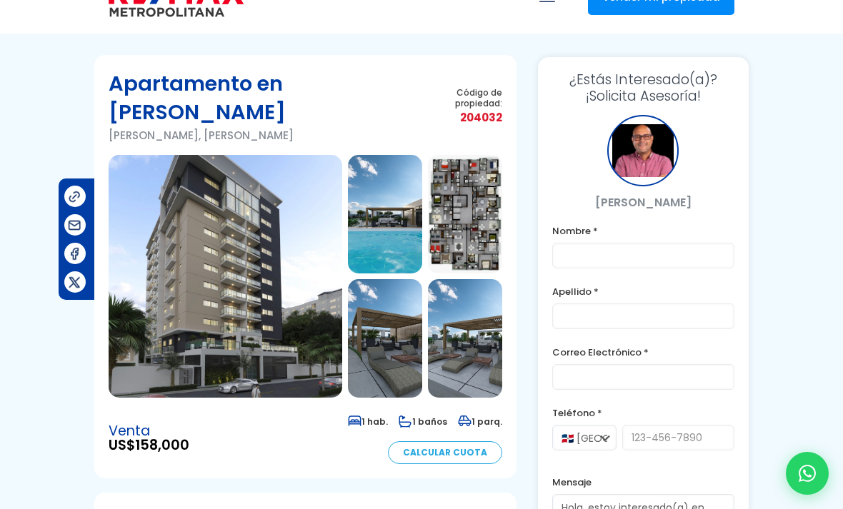
click at [477, 383] on img at bounding box center [465, 338] width 74 height 119
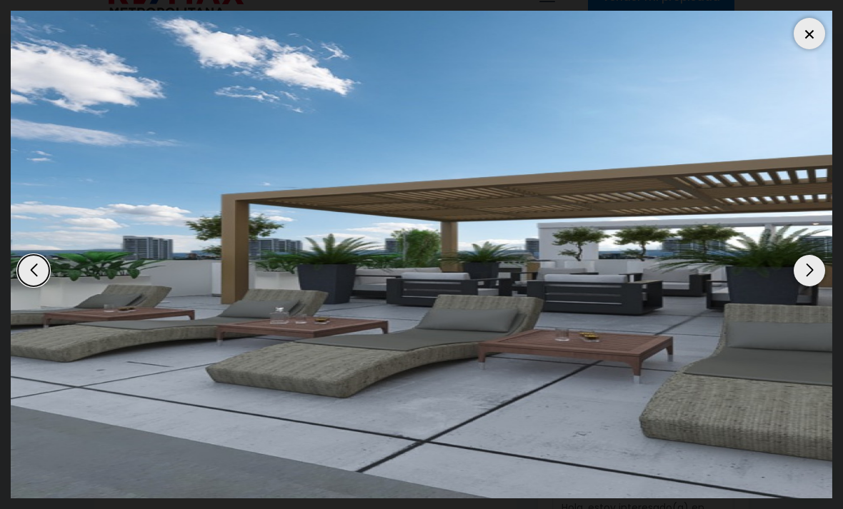
click at [808, 286] on div "Next slide" at bounding box center [809, 270] width 31 height 31
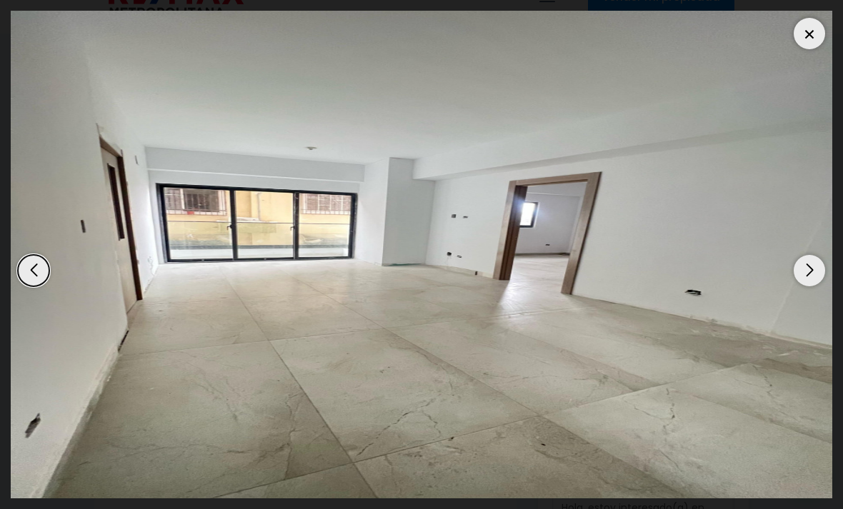
click at [811, 284] on div "Next slide" at bounding box center [809, 270] width 31 height 31
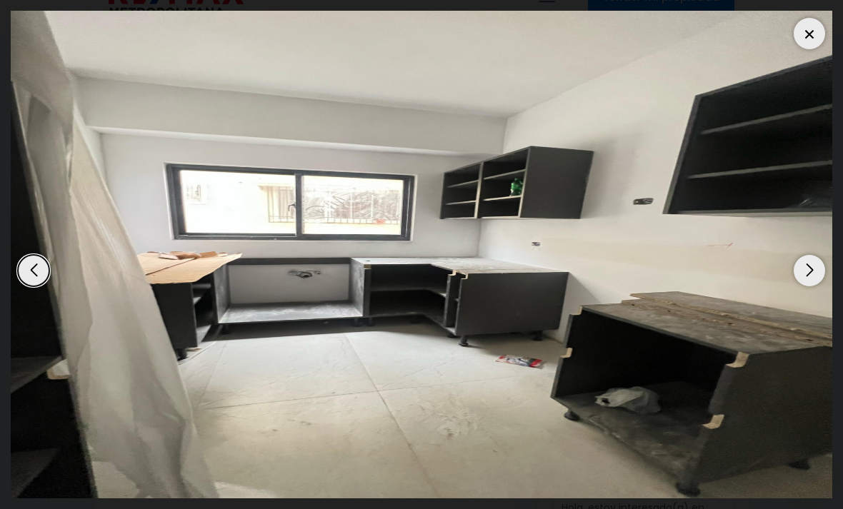
click at [40, 286] on div "Previous slide" at bounding box center [33, 270] width 31 height 31
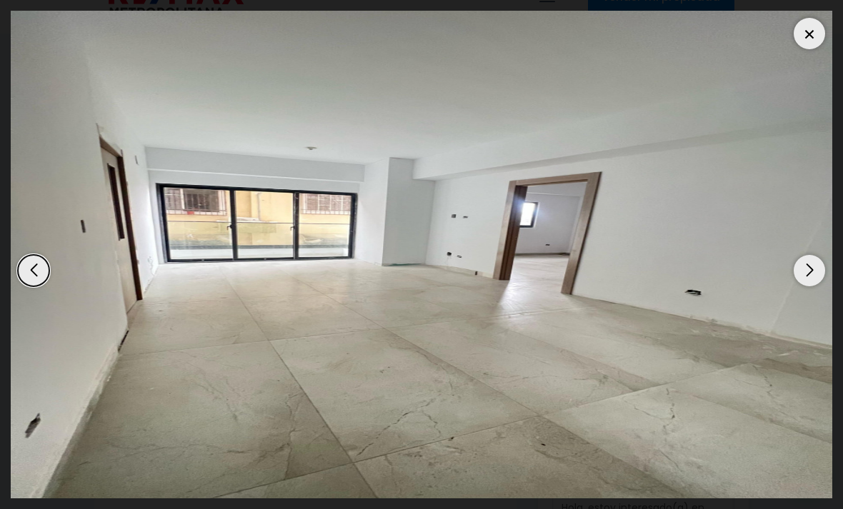
click at [806, 286] on div "Next slide" at bounding box center [809, 270] width 31 height 31
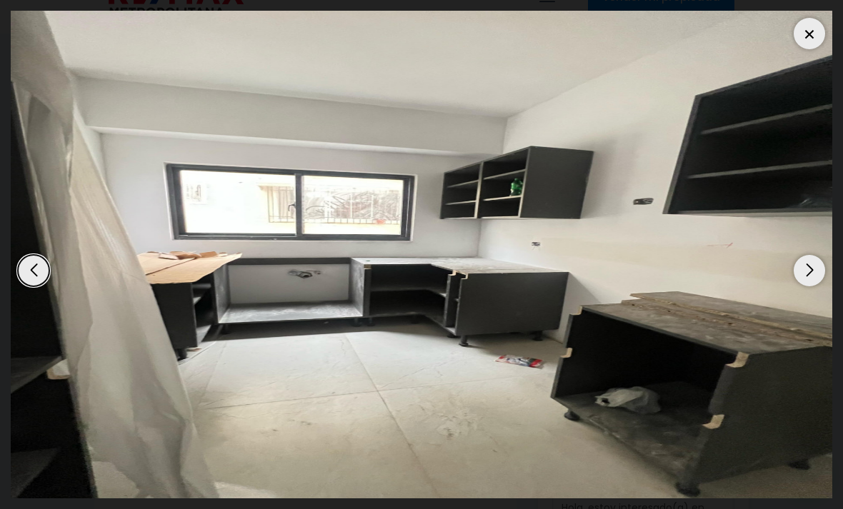
click at [808, 286] on div "Next slide" at bounding box center [809, 270] width 31 height 31
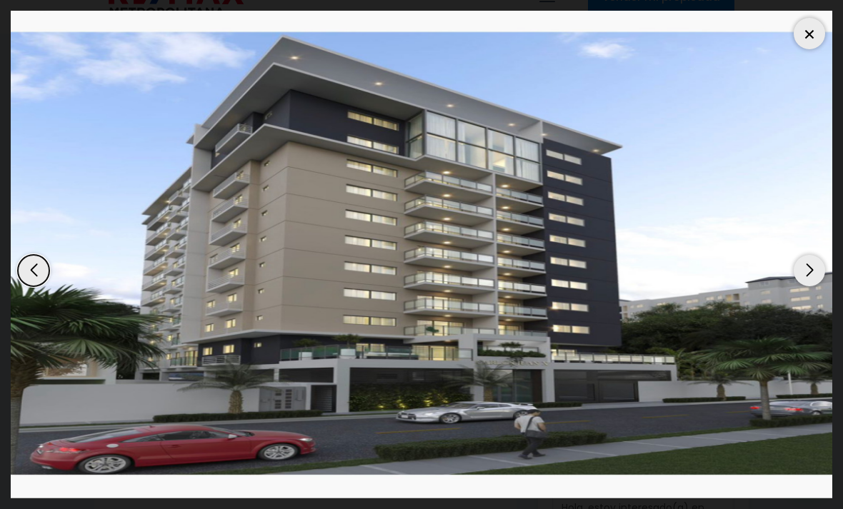
click at [807, 286] on div "Next slide" at bounding box center [809, 270] width 31 height 31
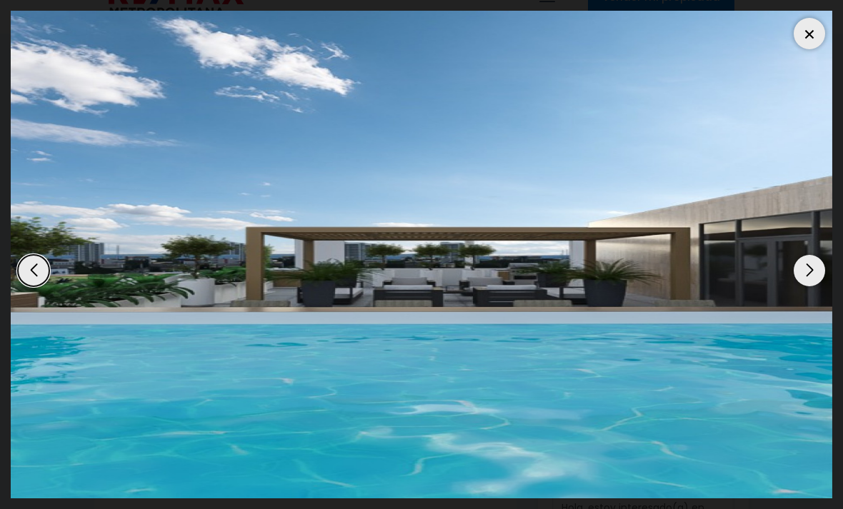
click at [809, 286] on div "Next slide" at bounding box center [809, 270] width 31 height 31
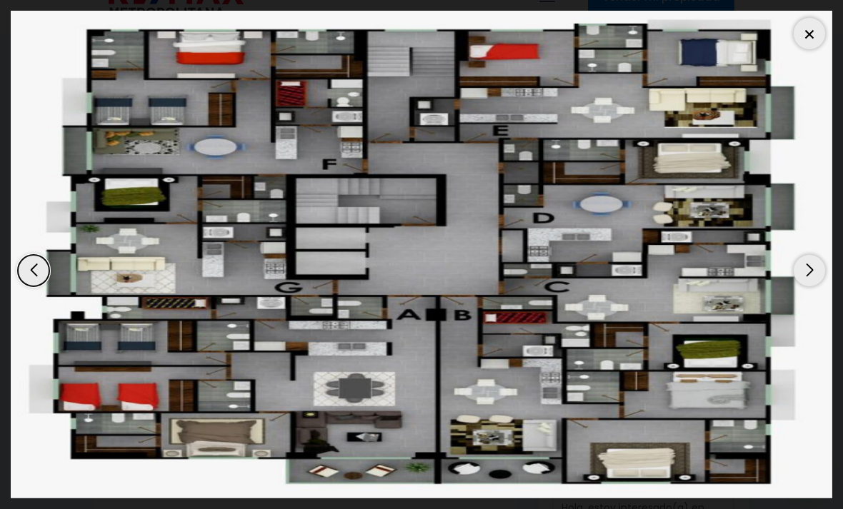
scroll to position [0, 0]
click at [808, 286] on div "Next slide" at bounding box center [809, 270] width 31 height 31
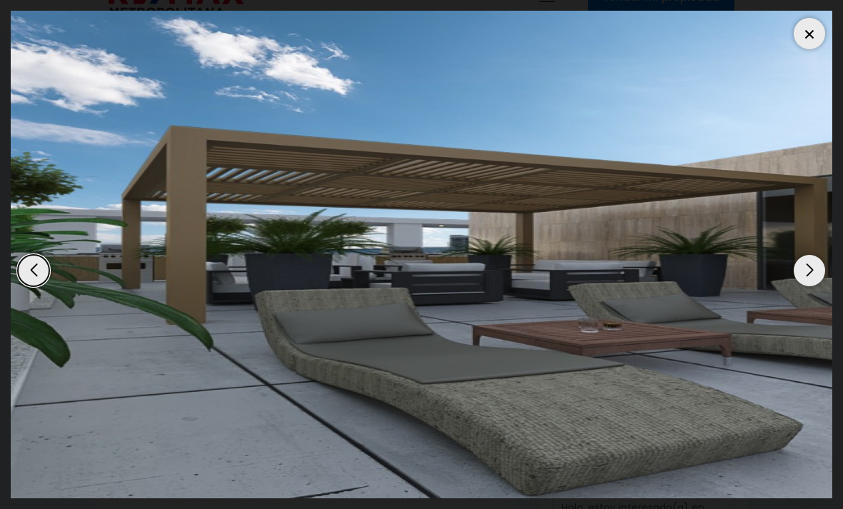
click at [807, 286] on div "Next slide" at bounding box center [809, 270] width 31 height 31
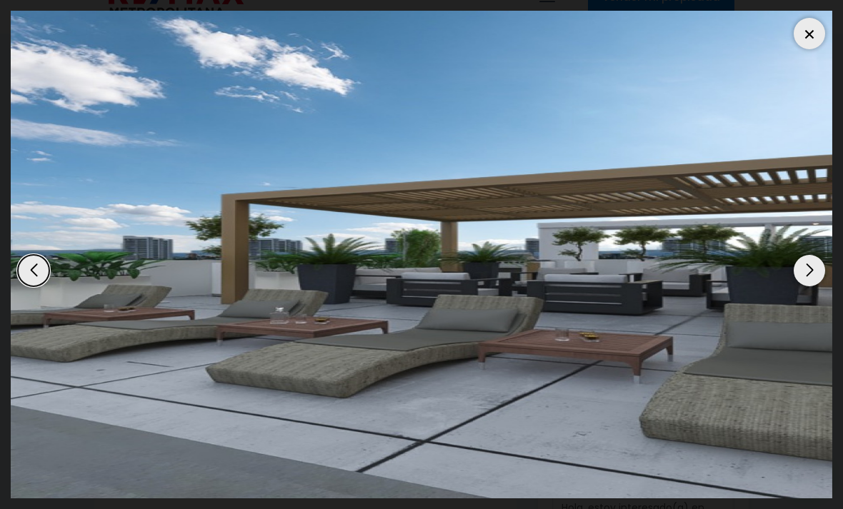
click at [807, 286] on div "Next slide" at bounding box center [809, 270] width 31 height 31
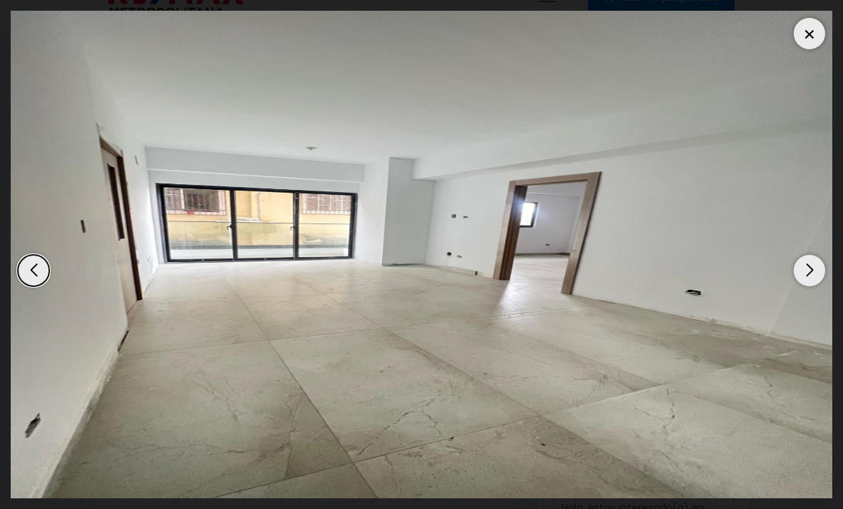
click at [804, 286] on div "Next slide" at bounding box center [809, 270] width 31 height 31
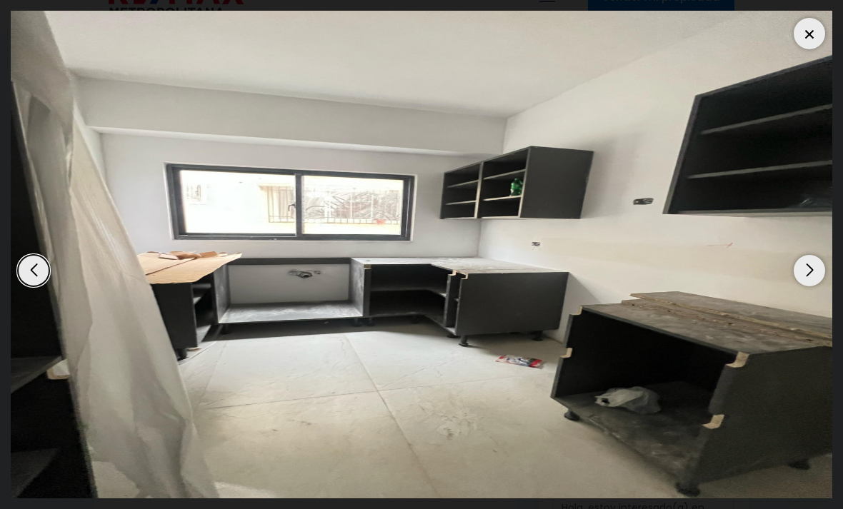
click at [804, 39] on div at bounding box center [809, 33] width 31 height 31
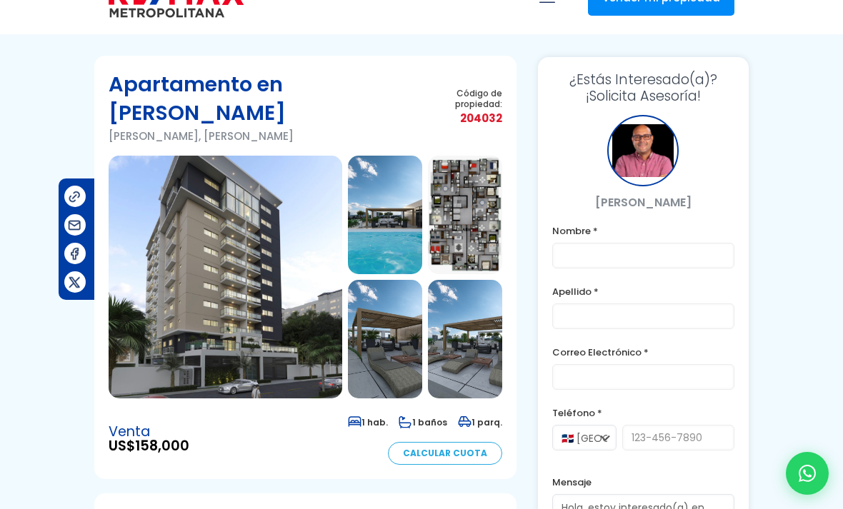
scroll to position [22, 0]
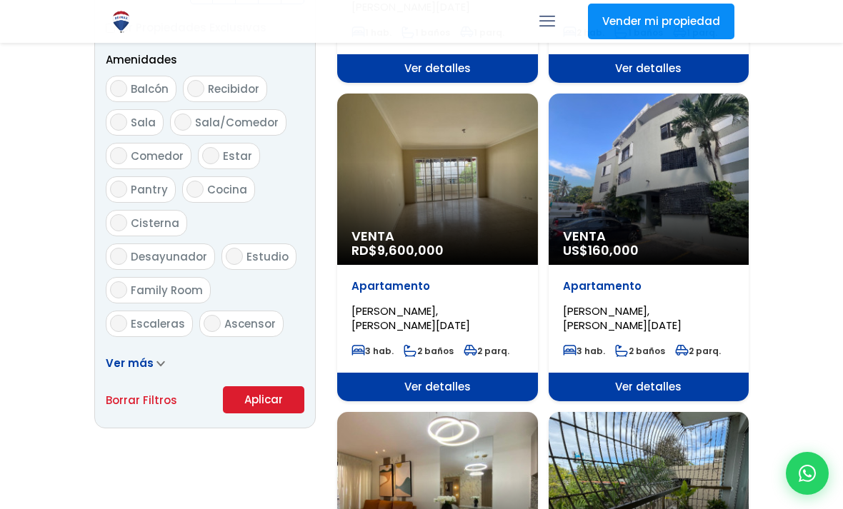
select select "182"
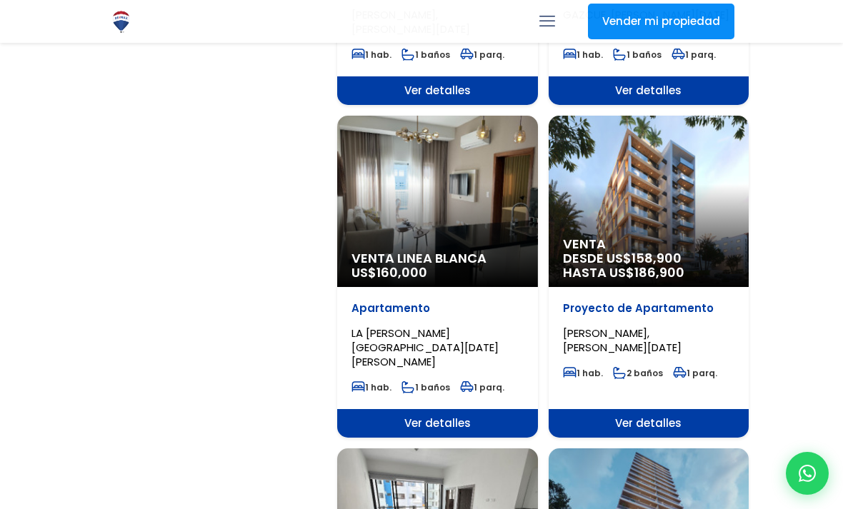
scroll to position [2016, 0]
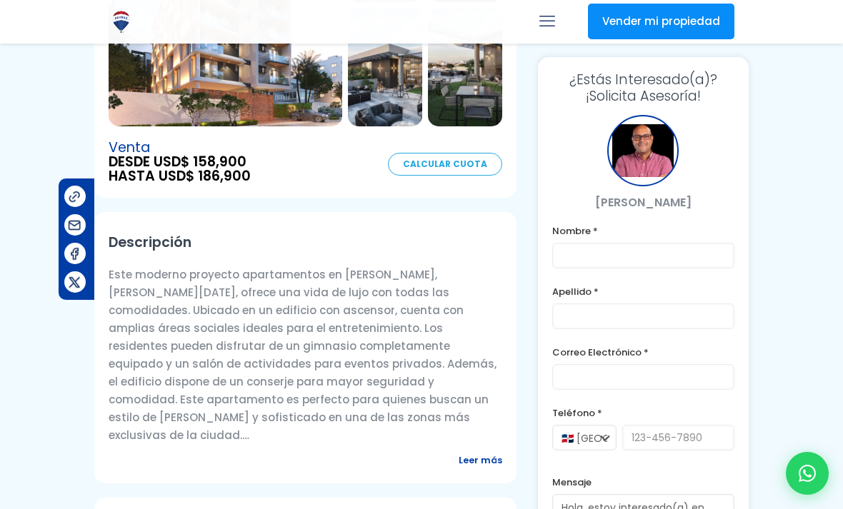
click at [493, 469] on span "Leer más" at bounding box center [481, 460] width 44 height 18
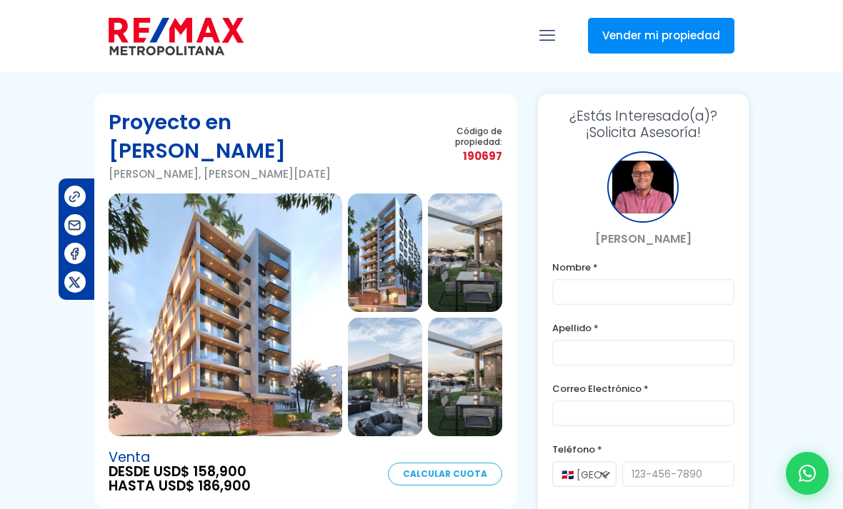
click at [472, 376] on img at bounding box center [465, 377] width 74 height 119
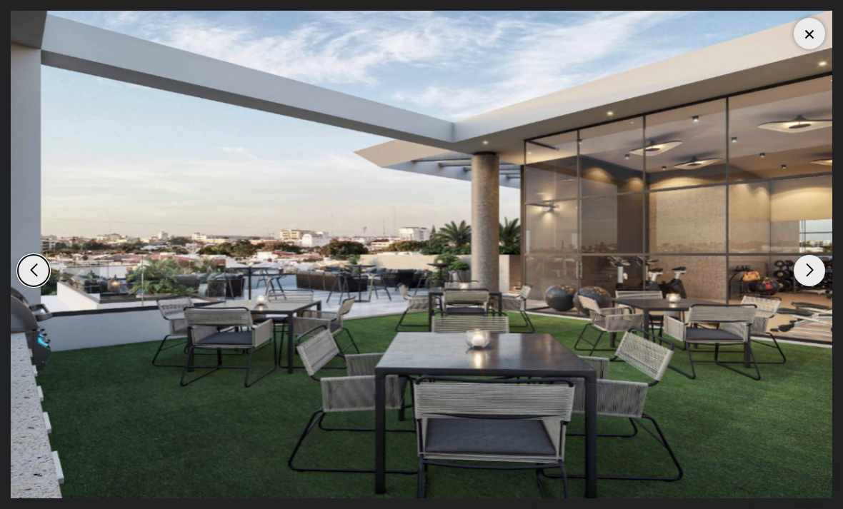
click at [812, 260] on div "Next slide" at bounding box center [809, 270] width 31 height 31
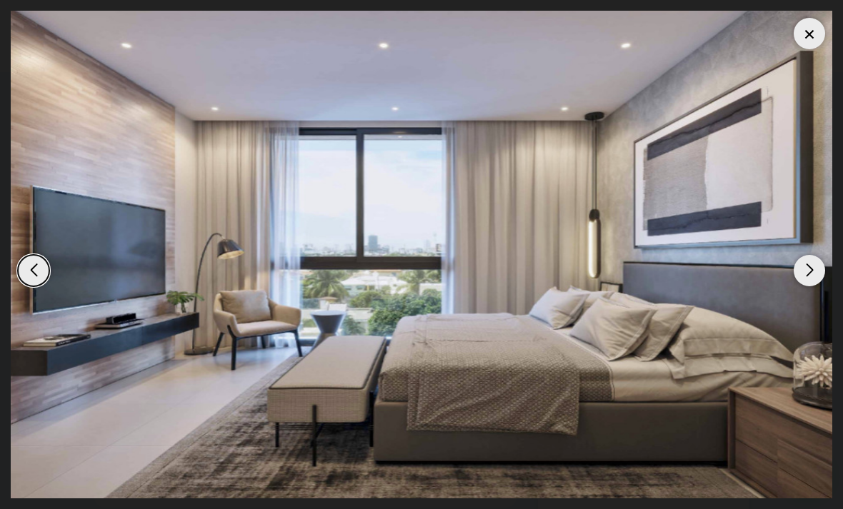
click at [805, 269] on div "Next slide" at bounding box center [809, 270] width 31 height 31
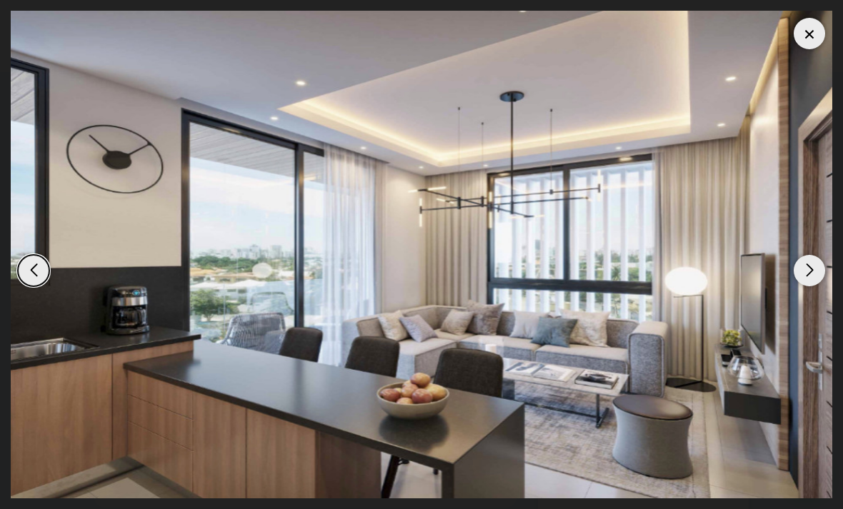
click at [805, 272] on div "Next slide" at bounding box center [809, 270] width 31 height 31
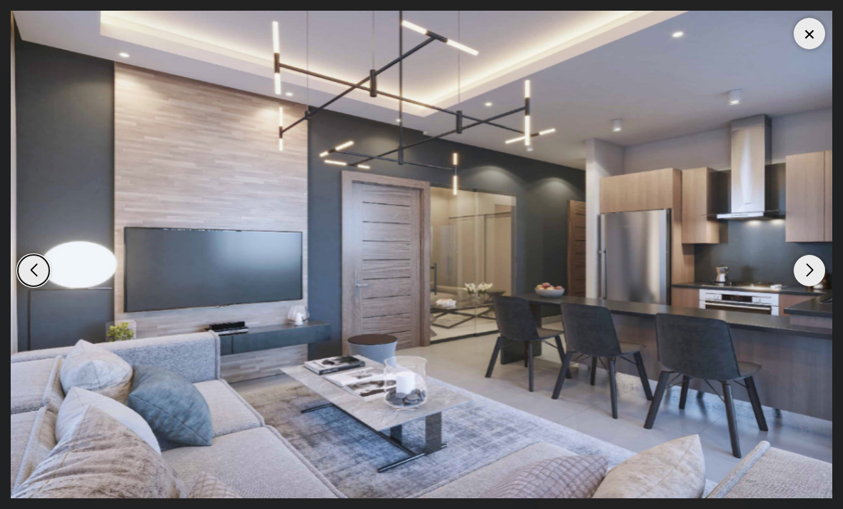
click at [808, 274] on div "Next slide" at bounding box center [809, 270] width 31 height 31
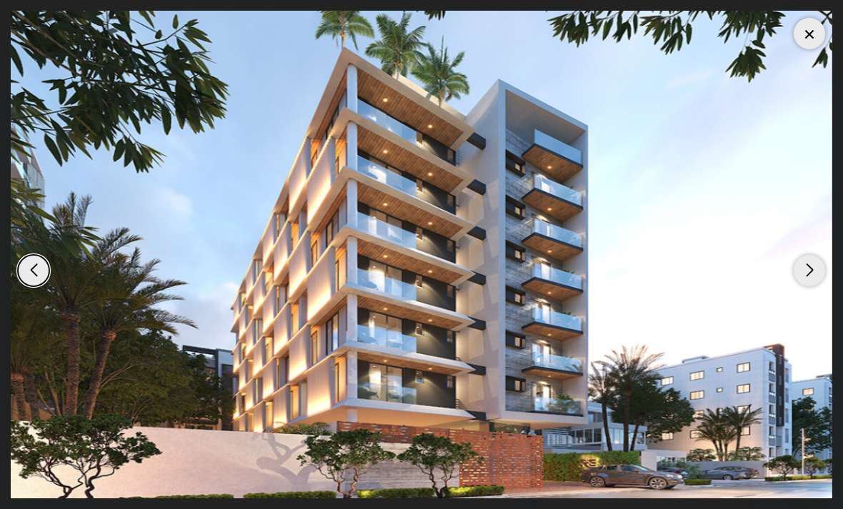
click at [804, 266] on div "Next slide" at bounding box center [809, 270] width 31 height 31
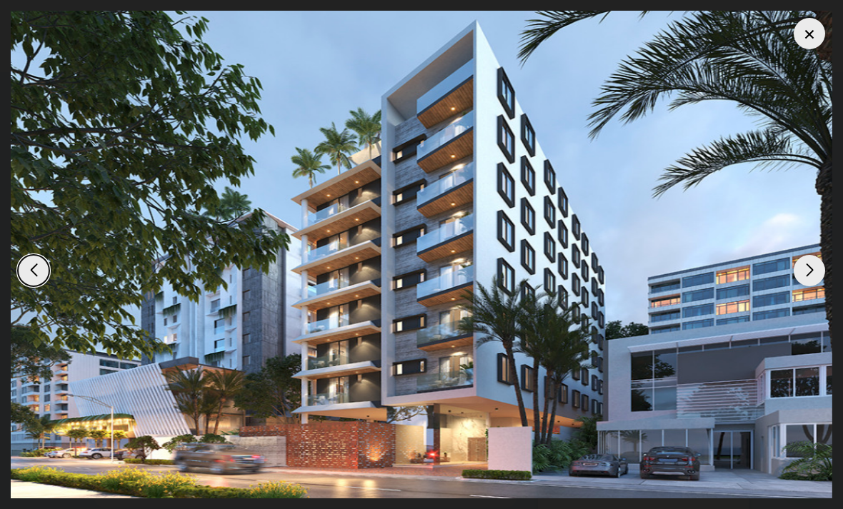
click at [804, 270] on div "Next slide" at bounding box center [809, 270] width 31 height 31
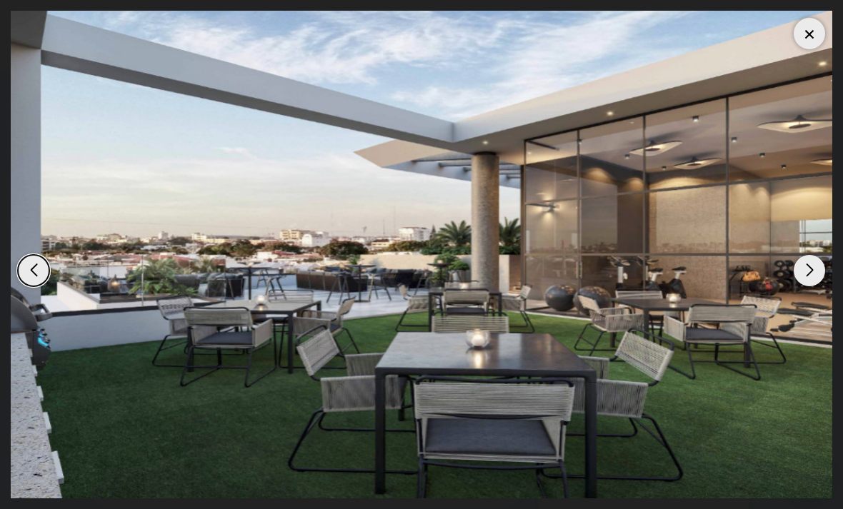
click at [809, 274] on div "Next slide" at bounding box center [809, 270] width 31 height 31
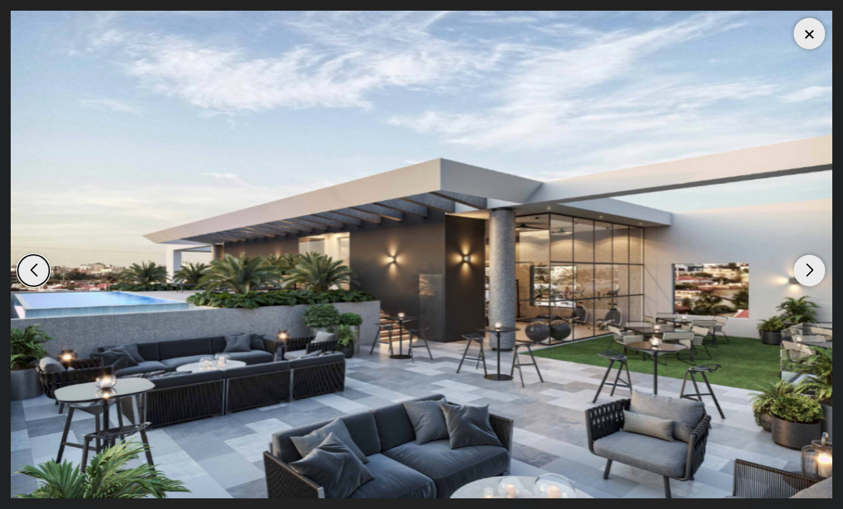
click at [807, 278] on div "Next slide" at bounding box center [809, 270] width 31 height 31
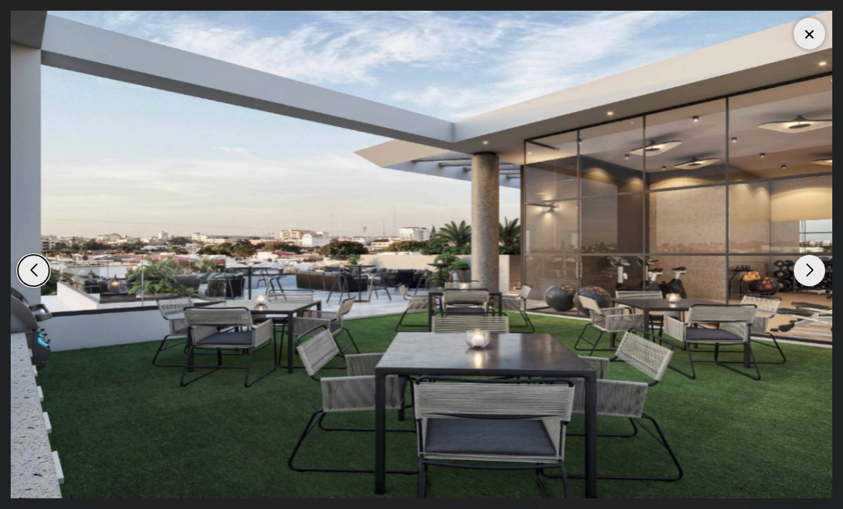
click at [807, 277] on div "Next slide" at bounding box center [809, 270] width 31 height 31
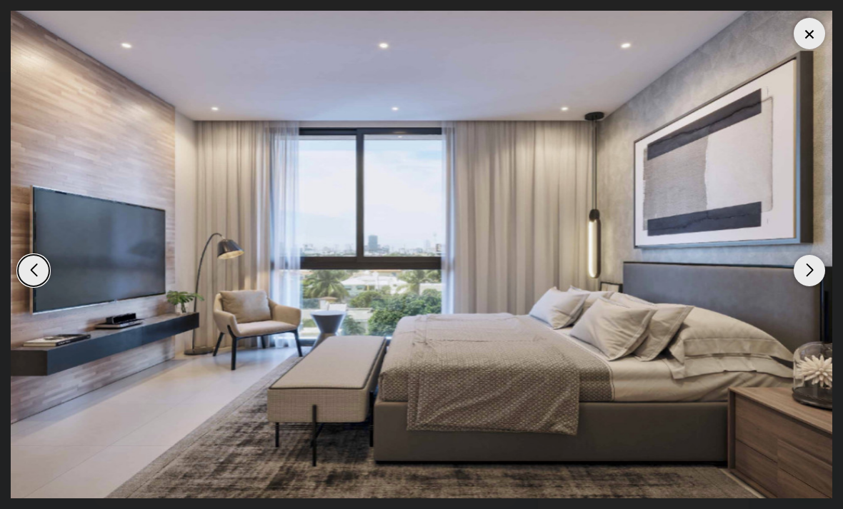
click at [807, 276] on div "Next slide" at bounding box center [809, 270] width 31 height 31
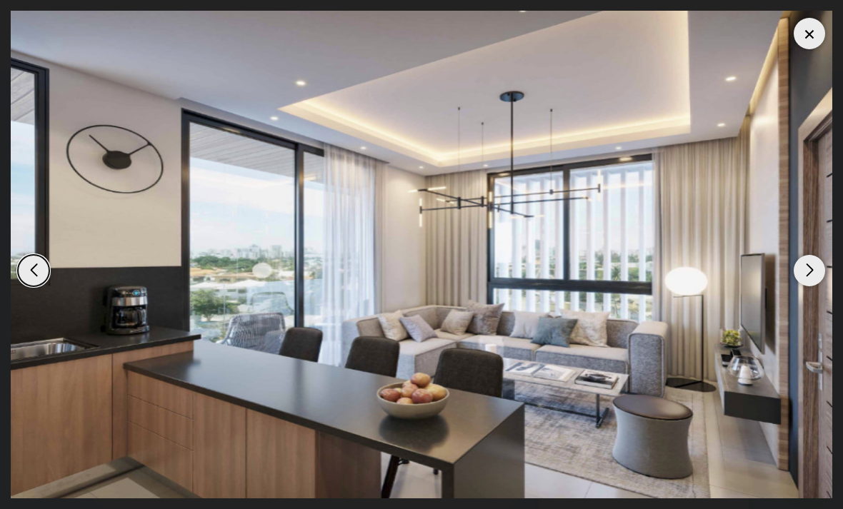
click at [807, 281] on div "Next slide" at bounding box center [809, 270] width 31 height 31
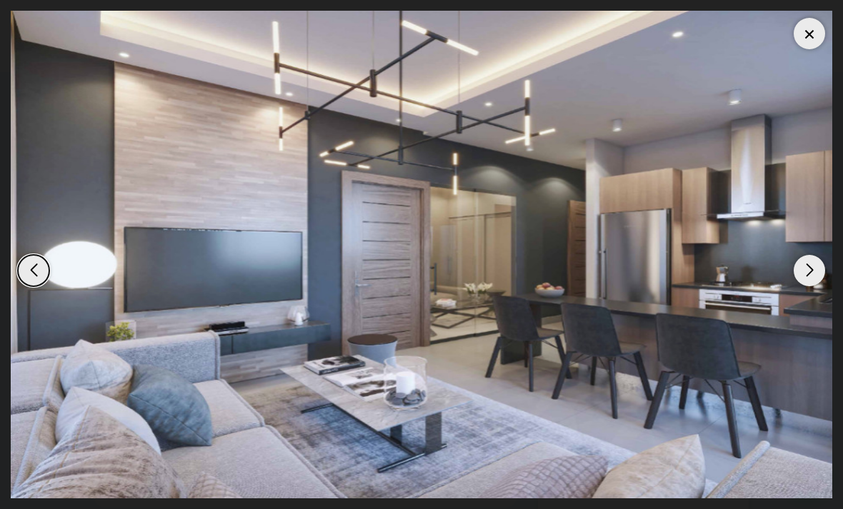
click at [808, 266] on div "Next slide" at bounding box center [809, 270] width 31 height 31
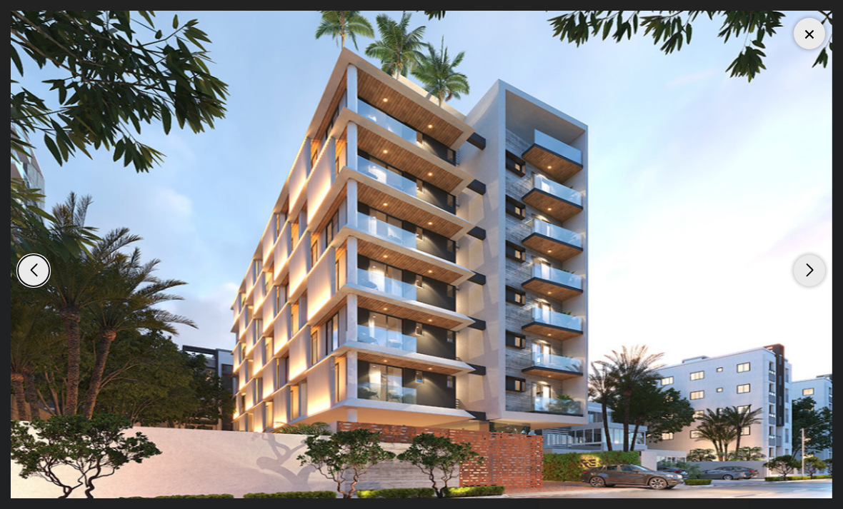
click at [807, 266] on div "Next slide" at bounding box center [809, 270] width 31 height 31
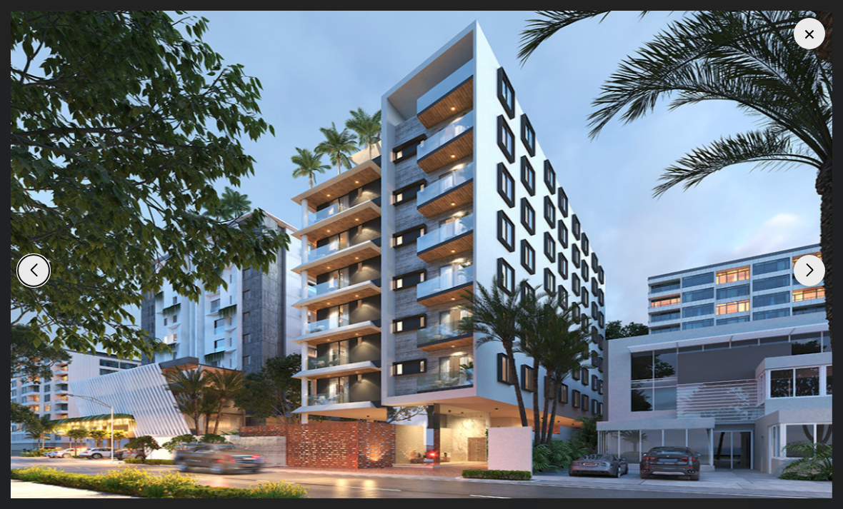
click at [807, 266] on div "Next slide" at bounding box center [809, 270] width 31 height 31
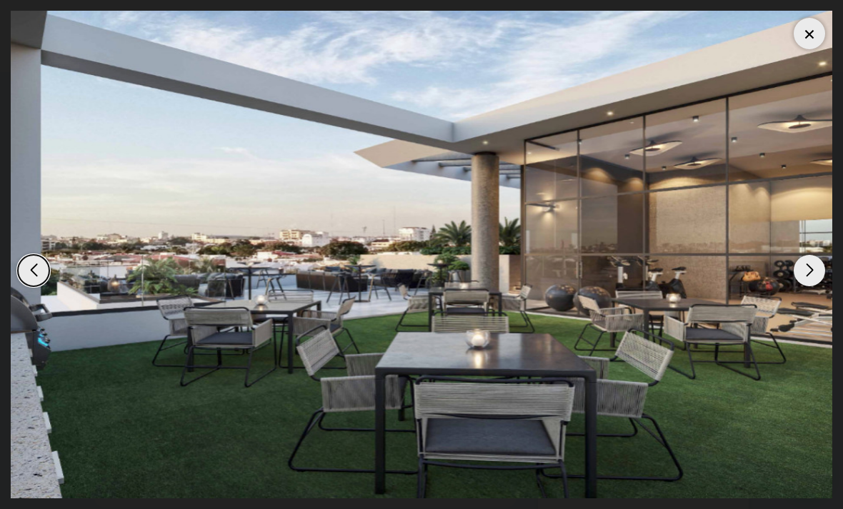
click at [807, 267] on div "Next slide" at bounding box center [809, 270] width 31 height 31
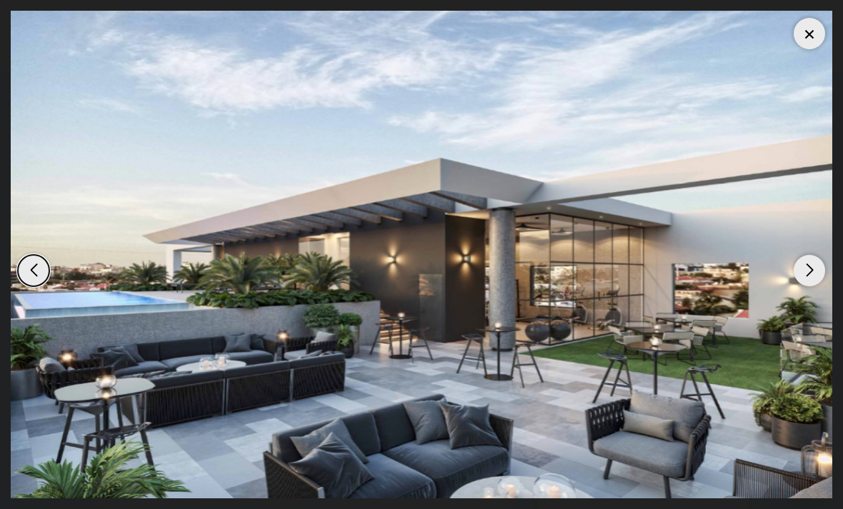
click at [807, 266] on div "Next slide" at bounding box center [809, 270] width 31 height 31
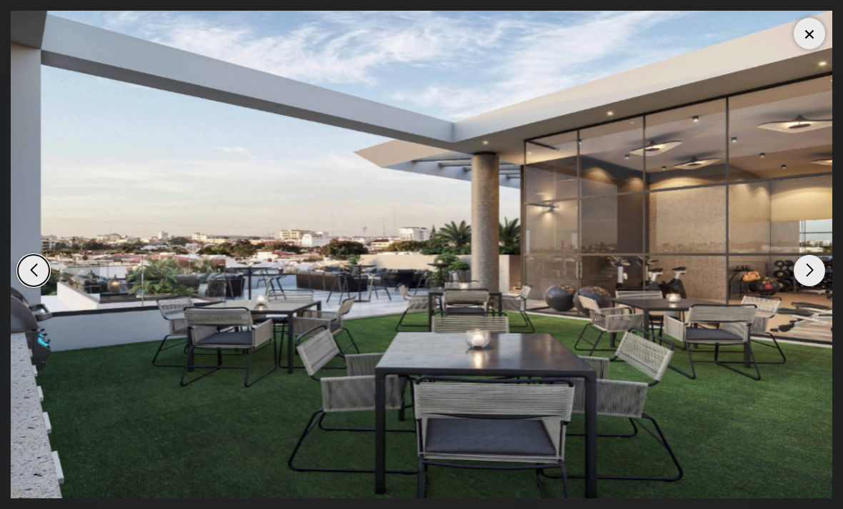
click at [807, 265] on div "Next slide" at bounding box center [809, 270] width 31 height 31
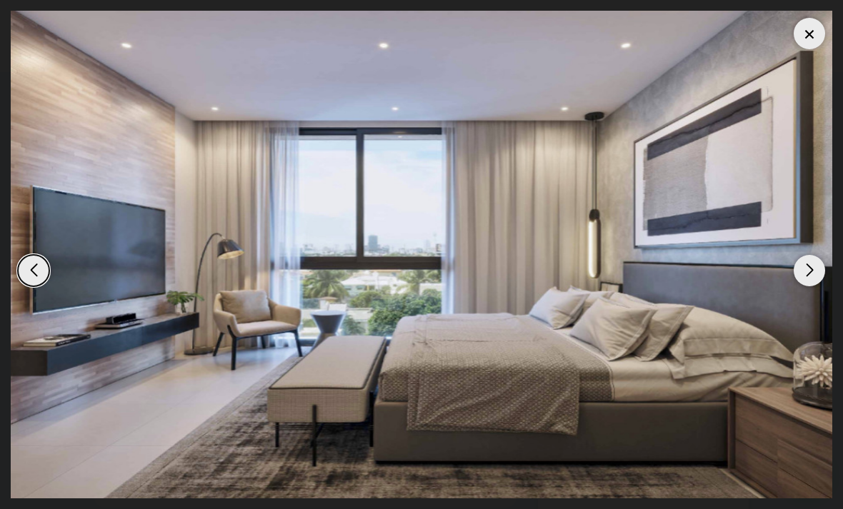
click at [792, 34] on img "6 / 8" at bounding box center [422, 255] width 822 height 488
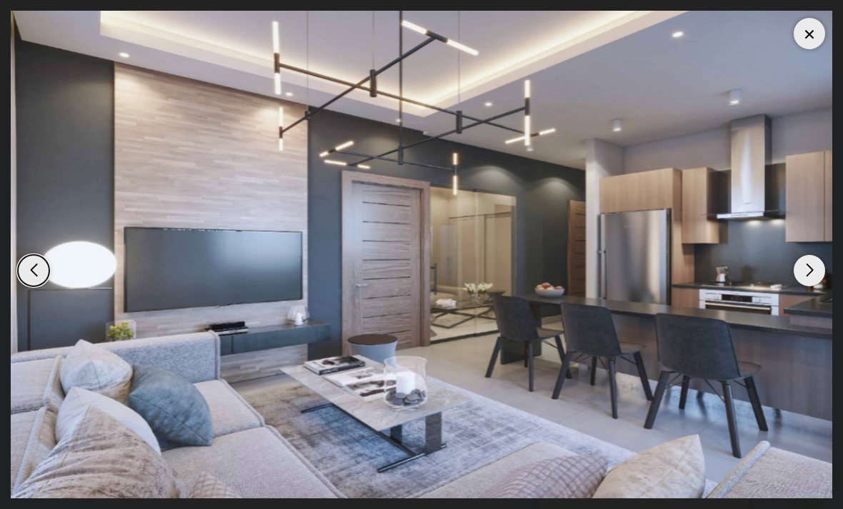
click at [809, 31] on div at bounding box center [809, 33] width 31 height 31
